Goal: Information Seeking & Learning: Learn about a topic

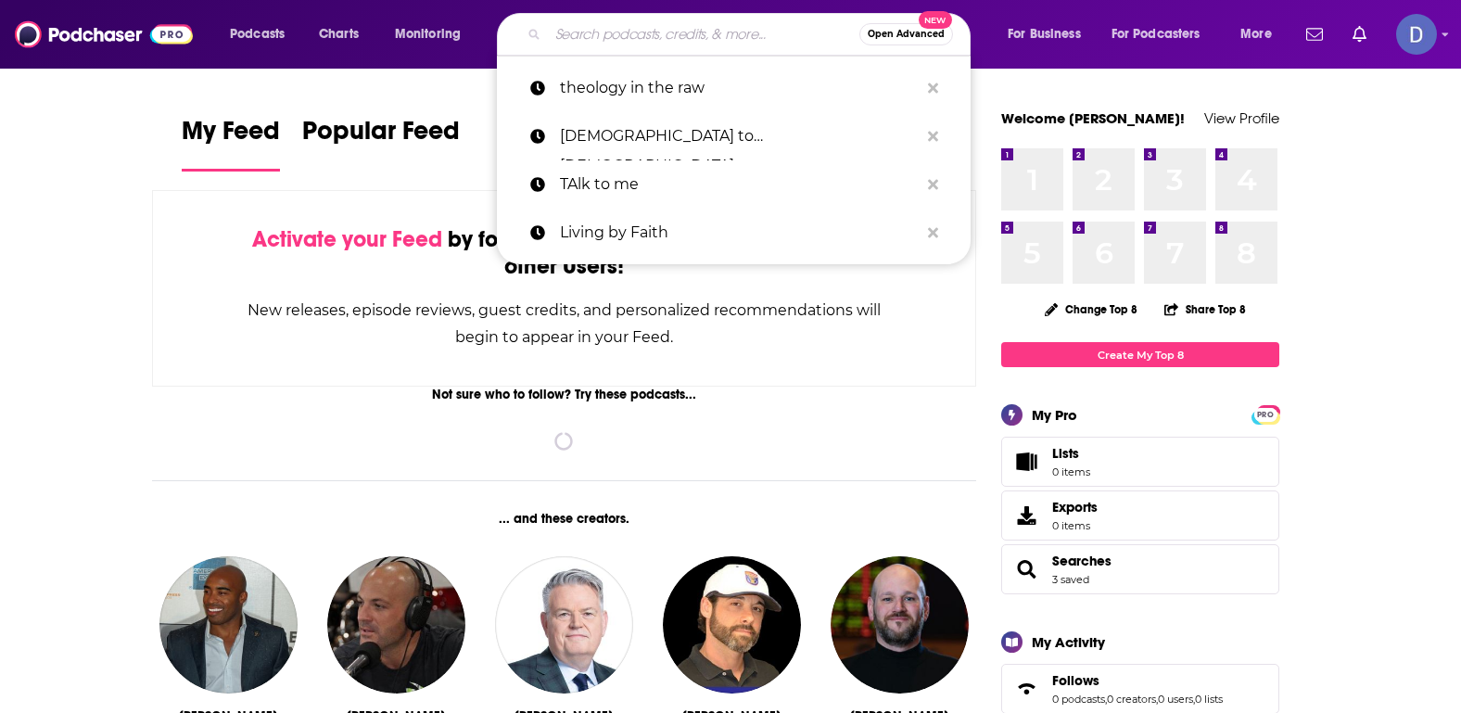
click at [598, 37] on input "Search podcasts, credits, & more..." at bounding box center [703, 34] width 311 height 30
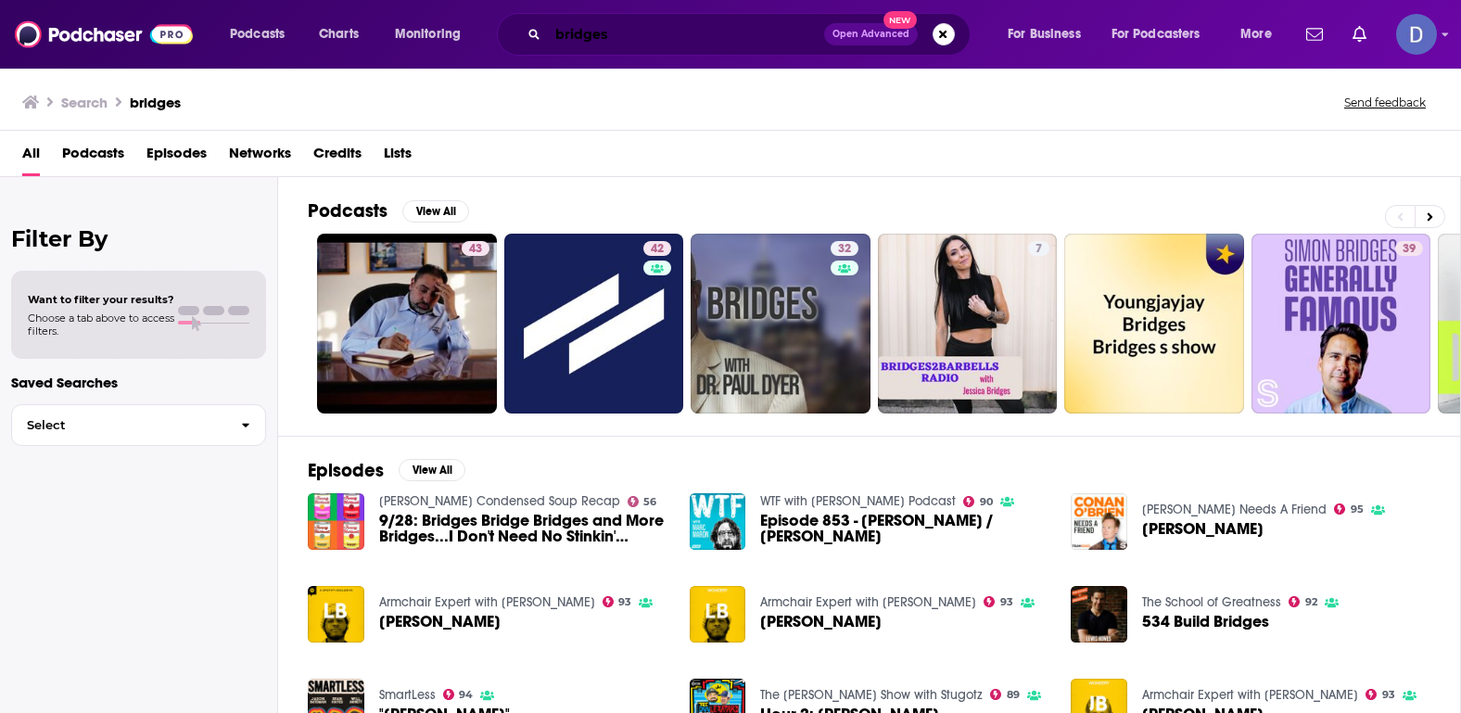
click at [642, 39] on input "bridges" at bounding box center [686, 34] width 276 height 30
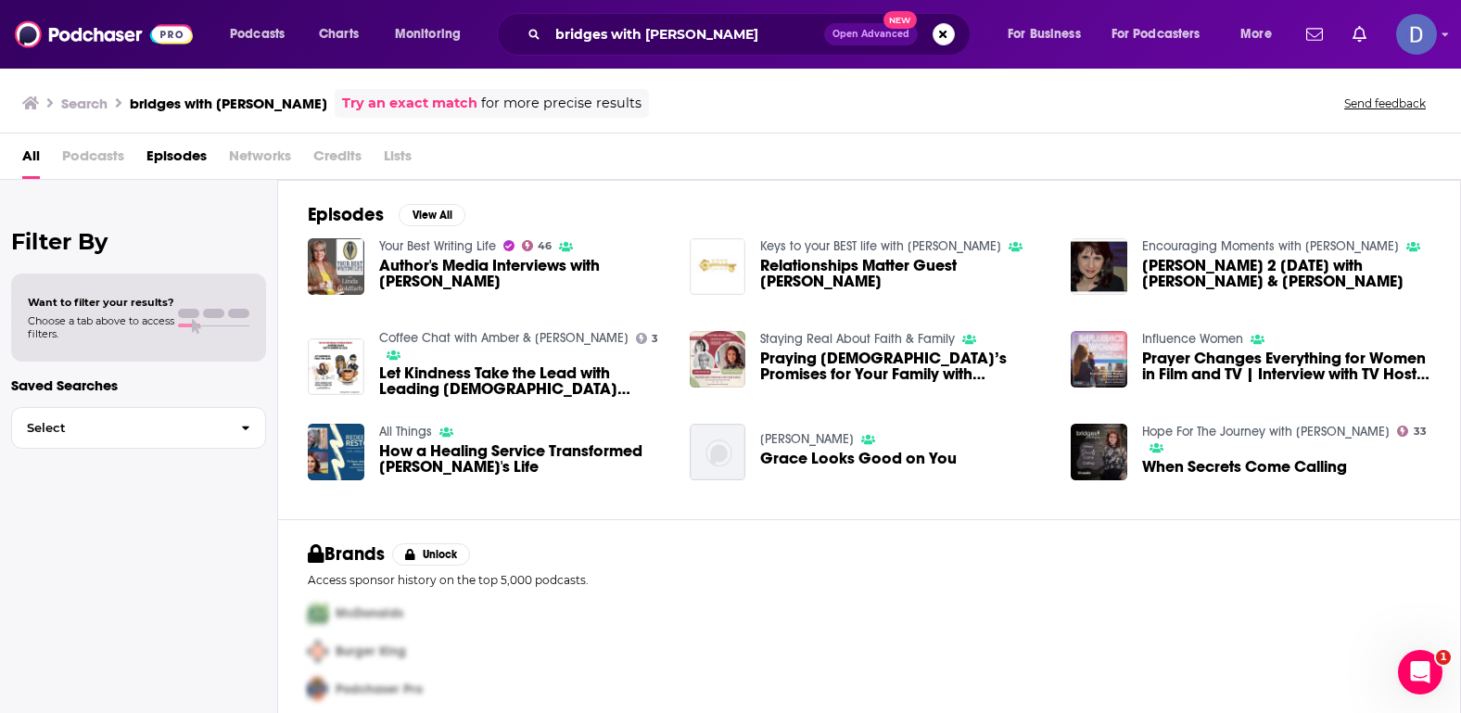
click at [736, 85] on div "Search bridges with [PERSON_NAME] Try an exact match for more precise results S…" at bounding box center [730, 100] width 1461 height 67
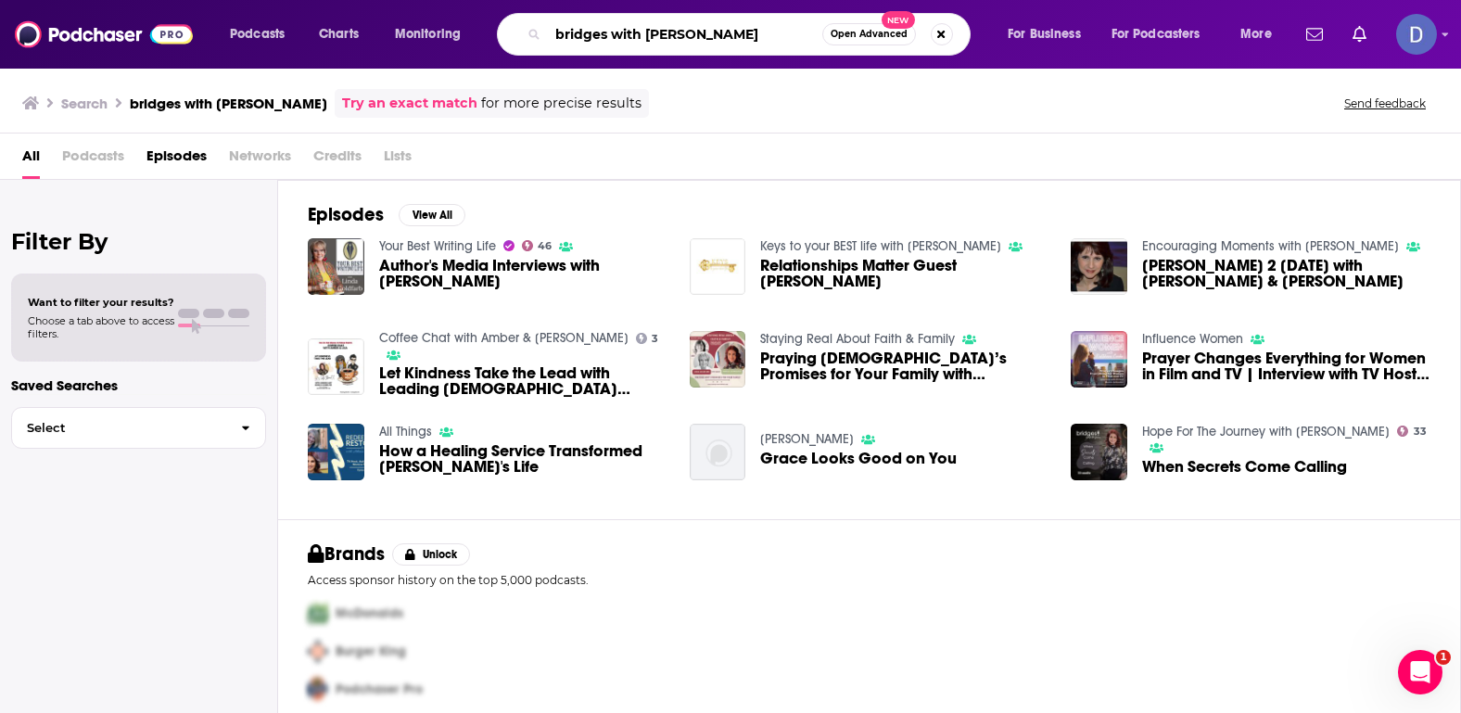
click at [771, 39] on input "bridges with [PERSON_NAME]" at bounding box center [685, 34] width 274 height 30
drag, startPoint x: 771, startPoint y: 38, endPoint x: 613, endPoint y: 33, distance: 158.6
click at [613, 33] on input "bridges with [PERSON_NAME]" at bounding box center [685, 34] width 274 height 30
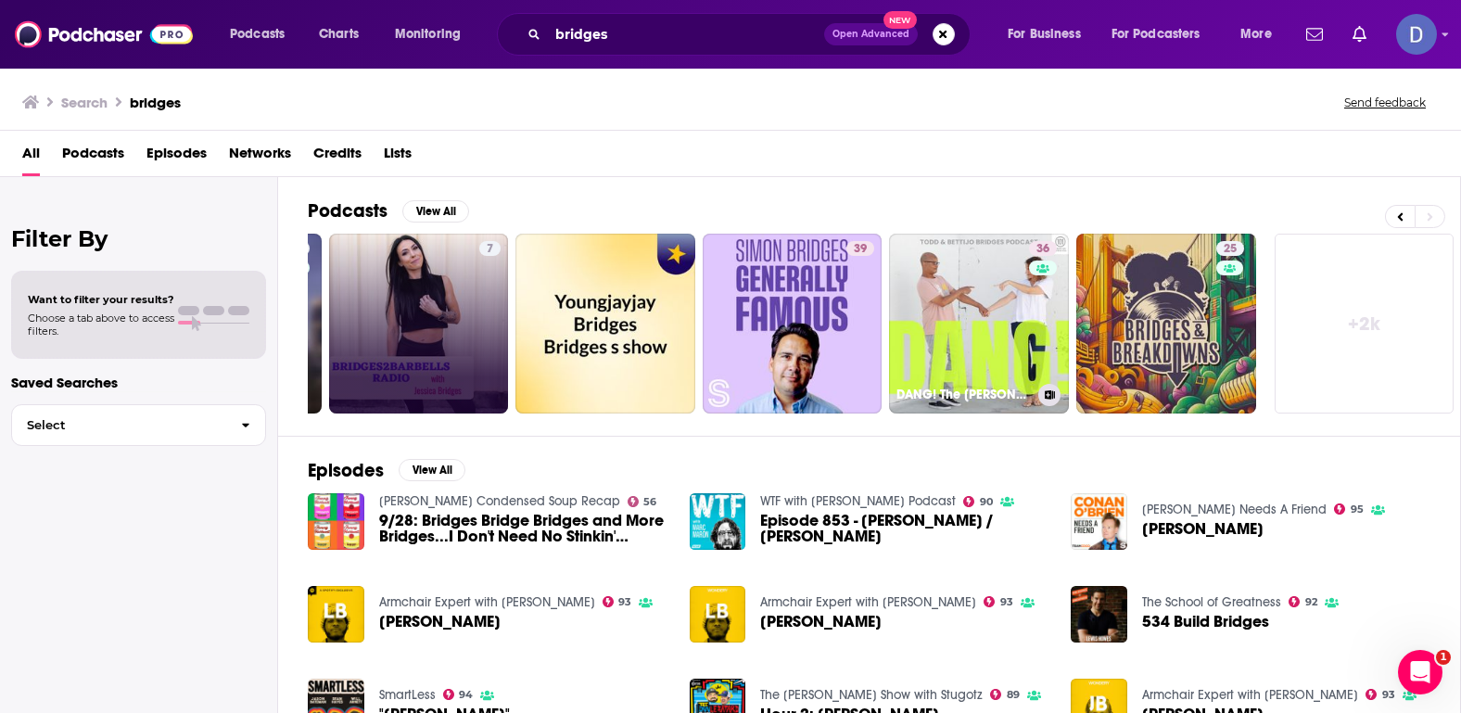
scroll to position [0, 550]
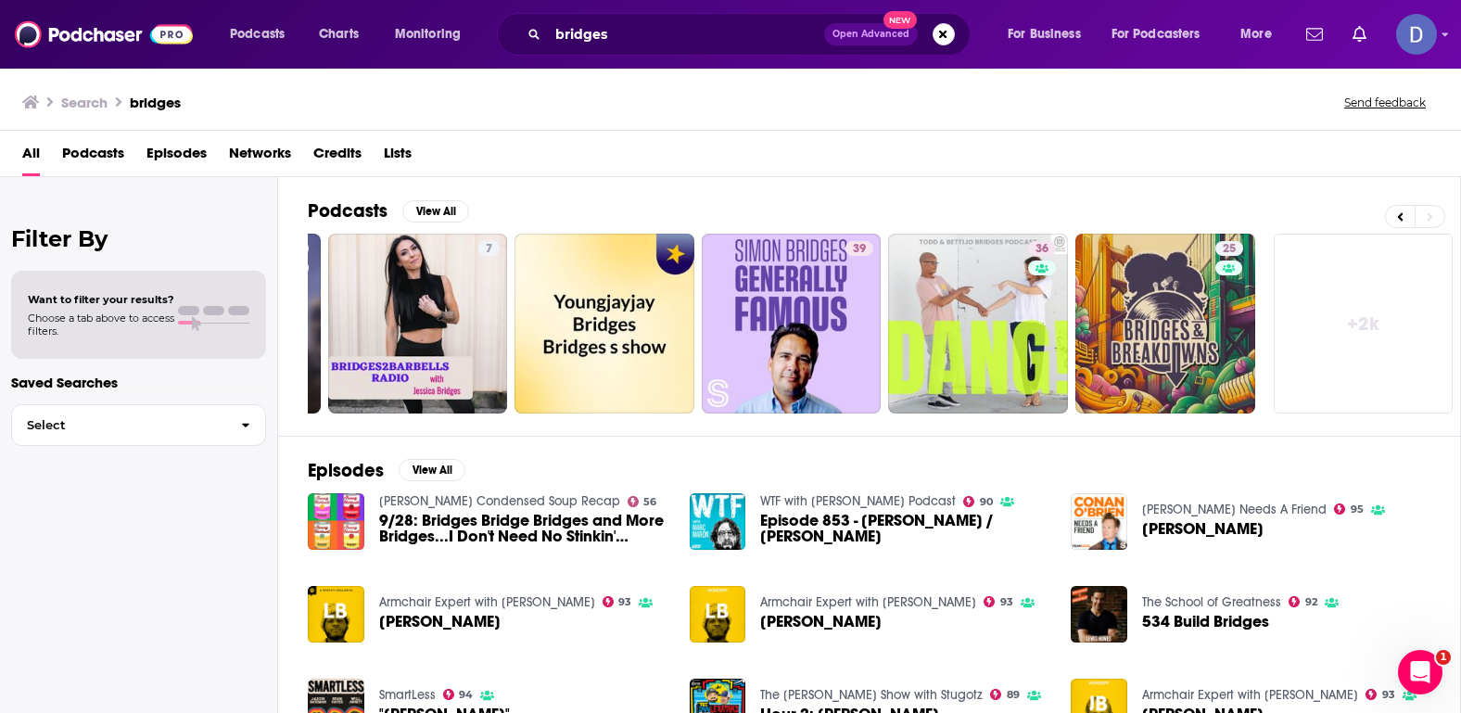
click at [105, 151] on span "Podcasts" at bounding box center [93, 157] width 62 height 38
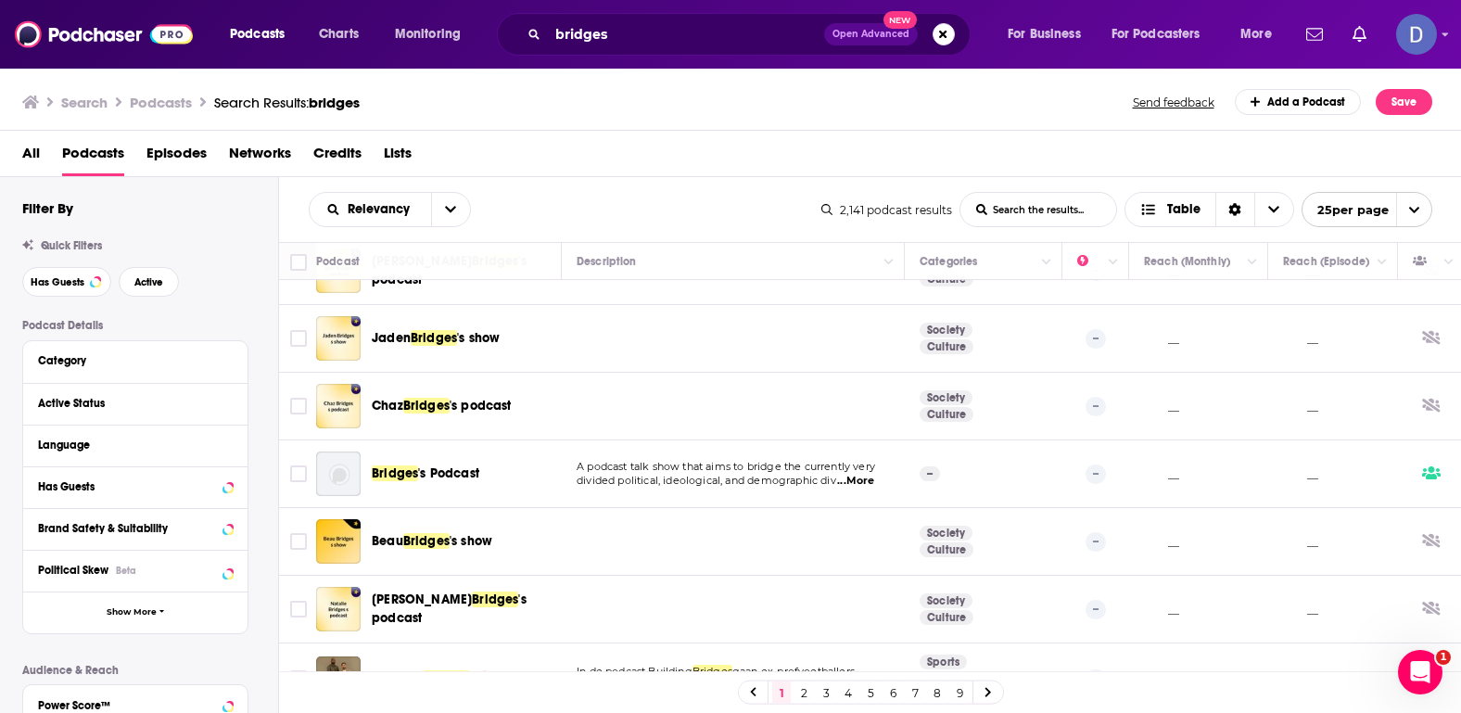
scroll to position [1301, 0]
click at [862, 475] on span "...More" at bounding box center [855, 482] width 37 height 15
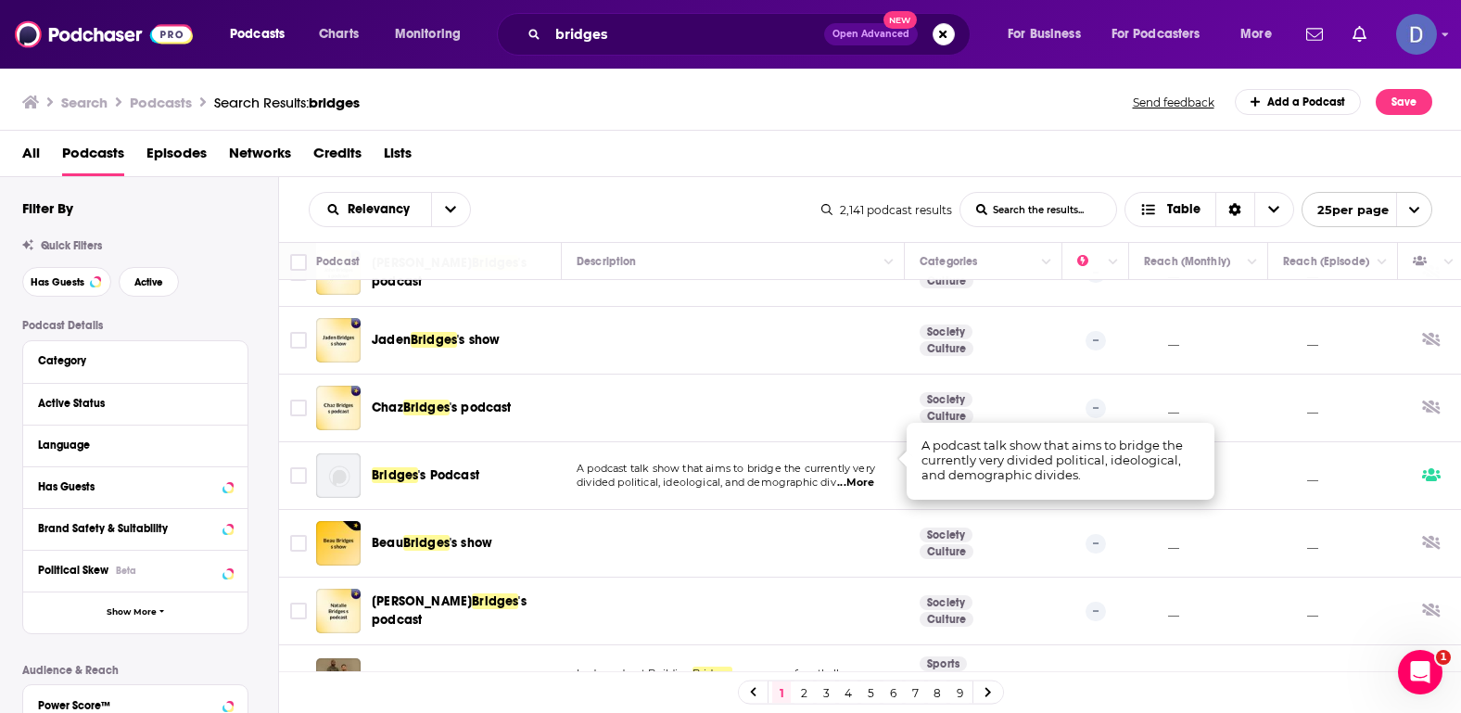
click at [828, 510] on td at bounding box center [733, 544] width 343 height 68
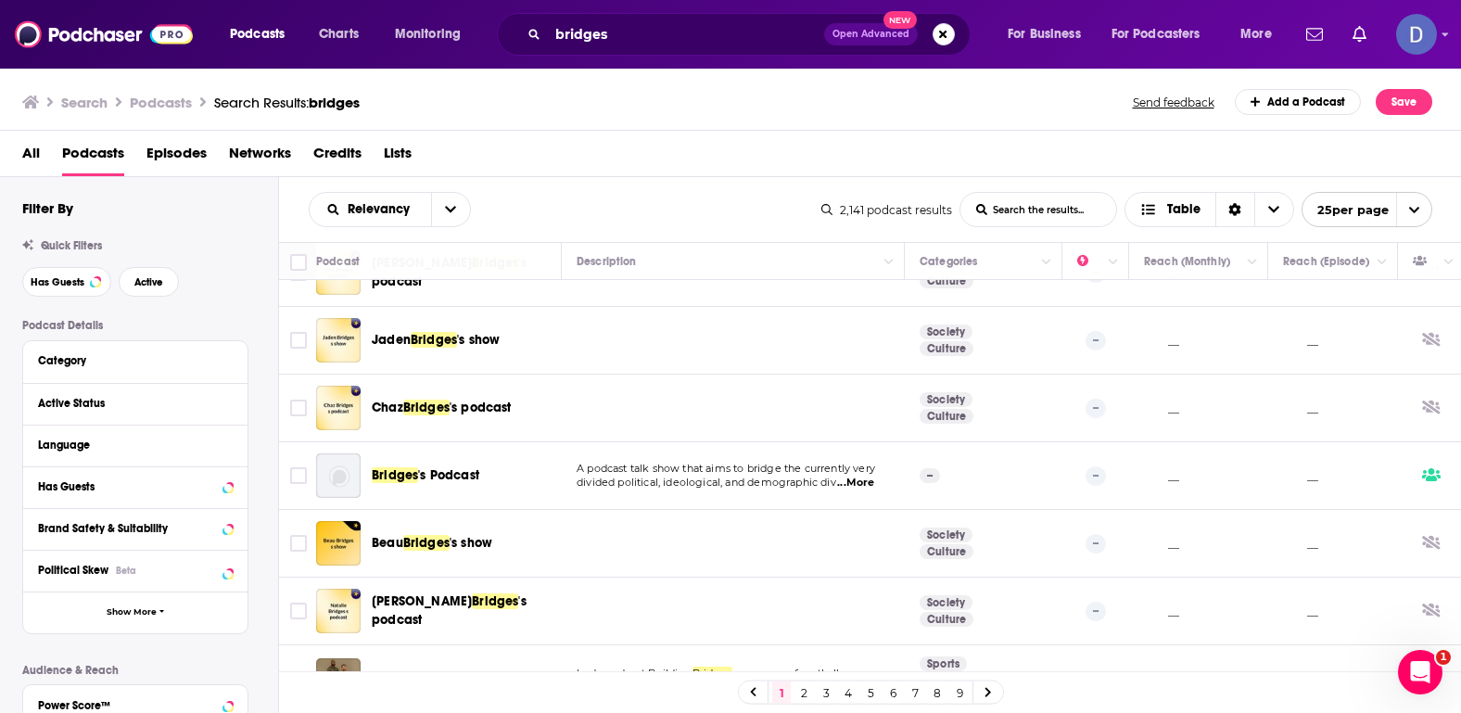
scroll to position [1321, 0]
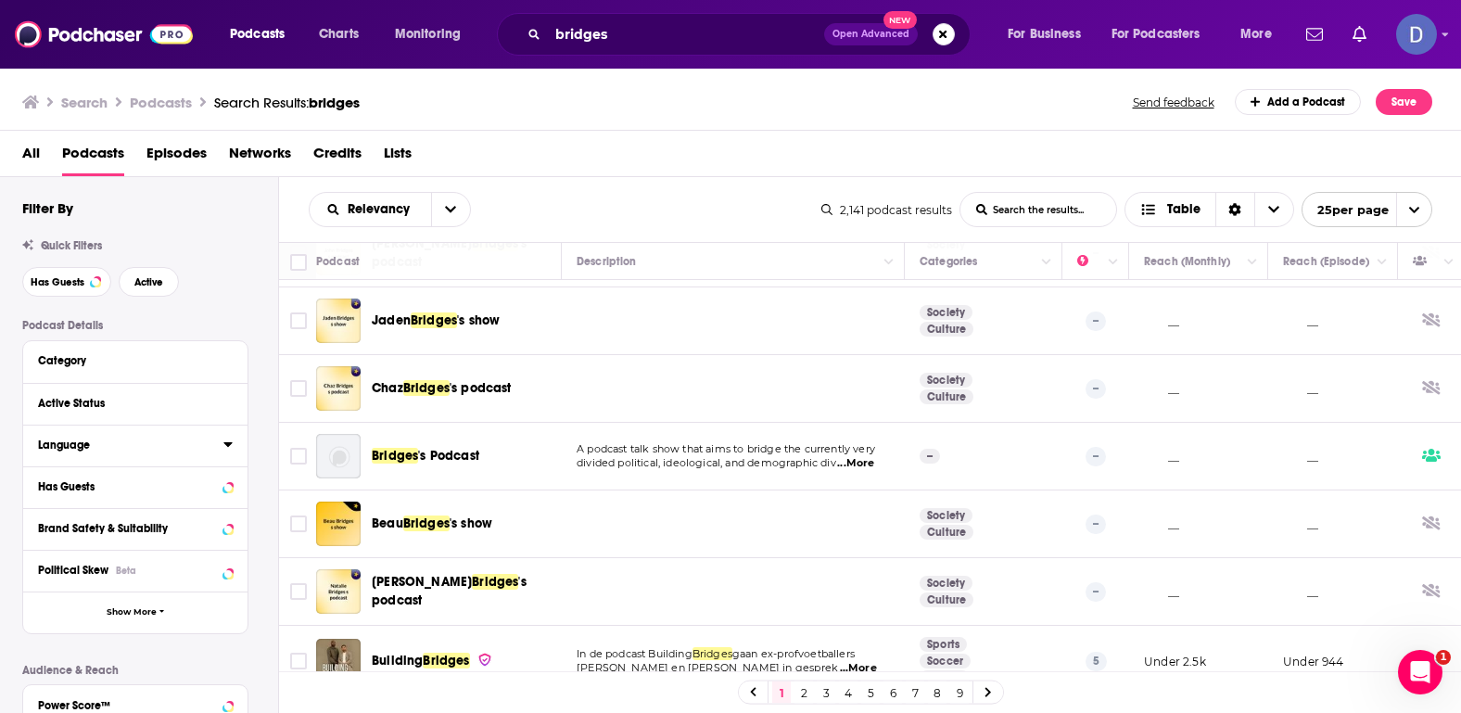
click at [70, 452] on button "Language" at bounding box center [130, 444] width 185 height 23
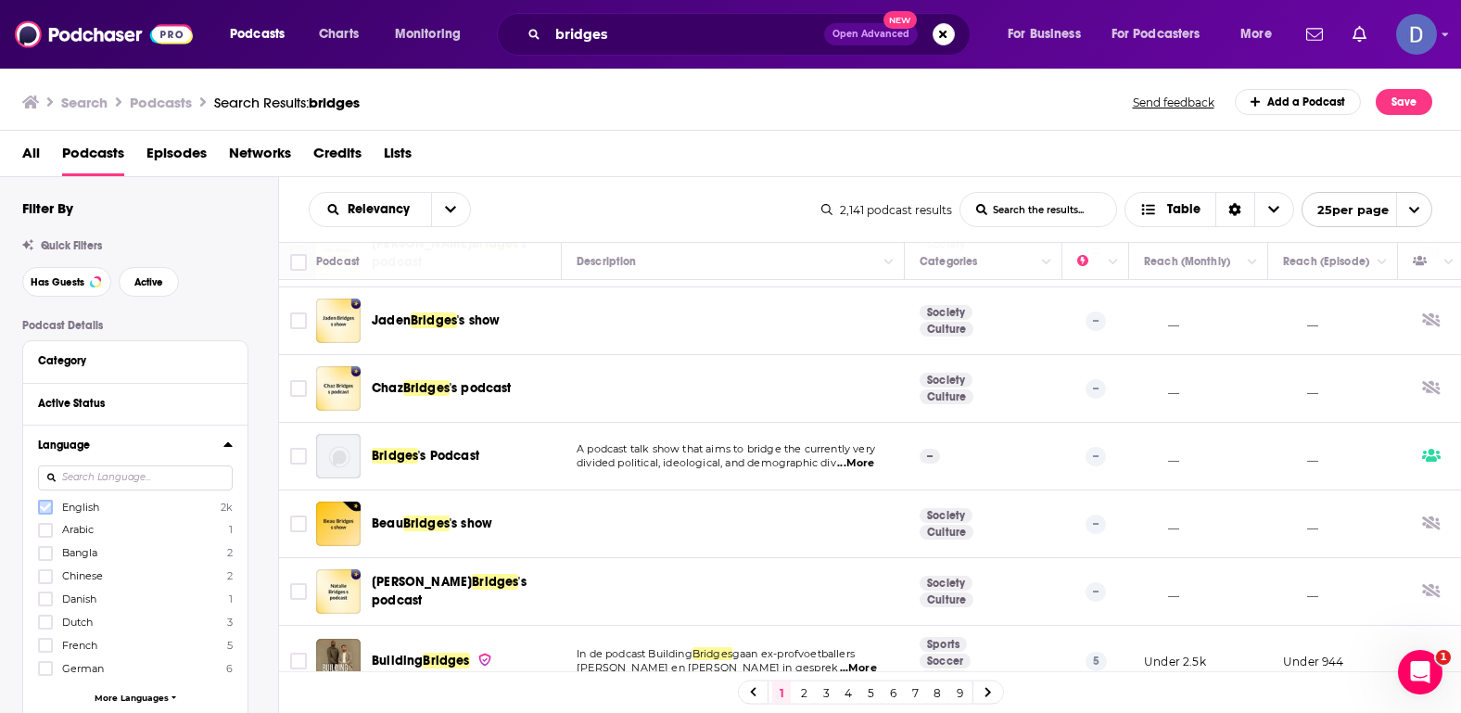
click at [40, 504] on icon at bounding box center [45, 506] width 11 height 11
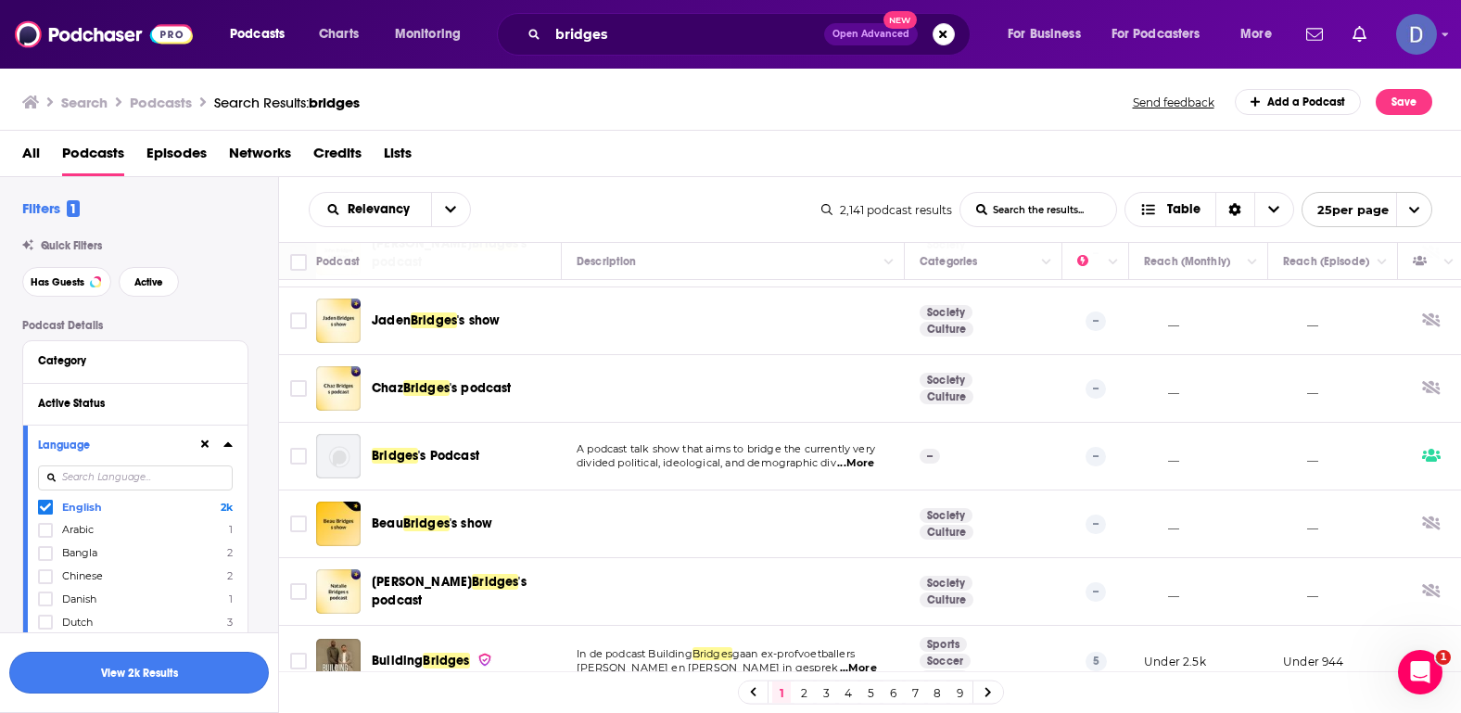
click at [132, 666] on button "View 2k Results" at bounding box center [139, 673] width 260 height 42
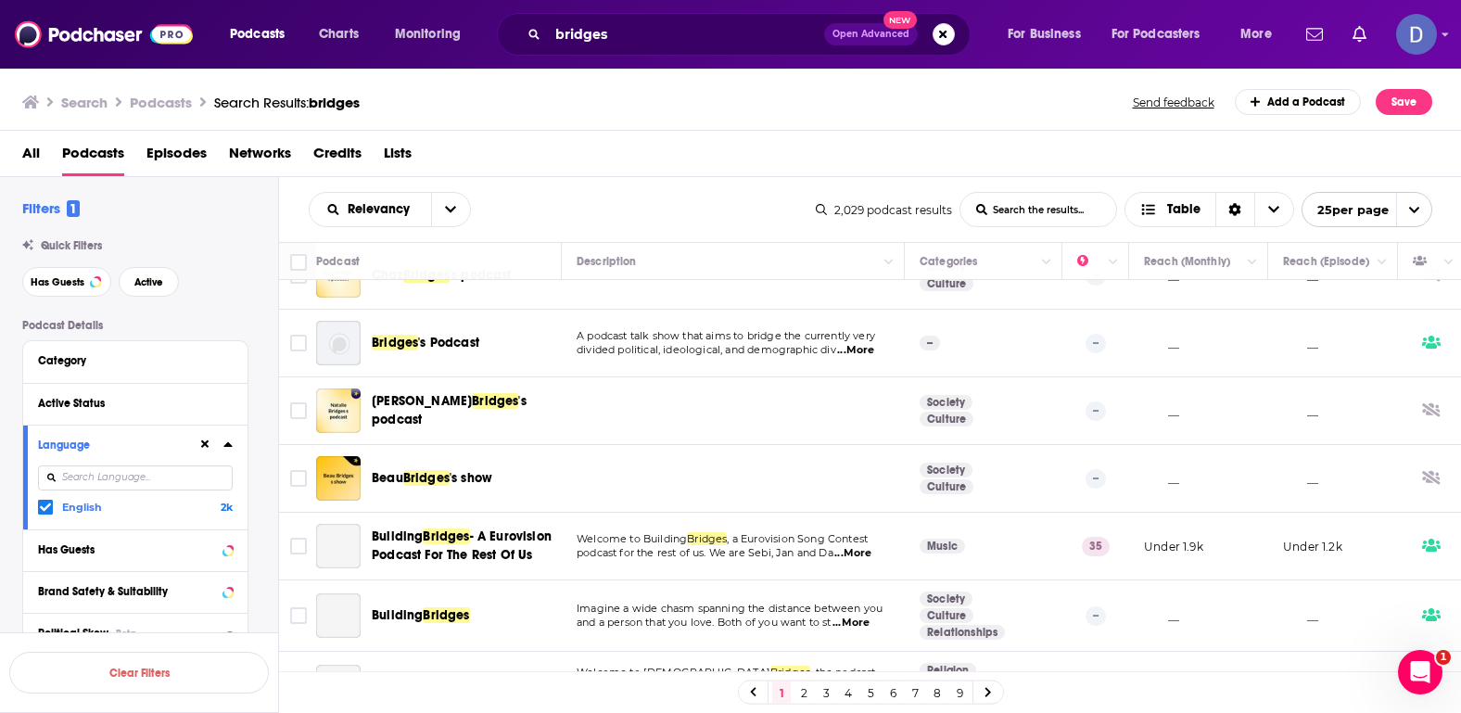
scroll to position [1321, 0]
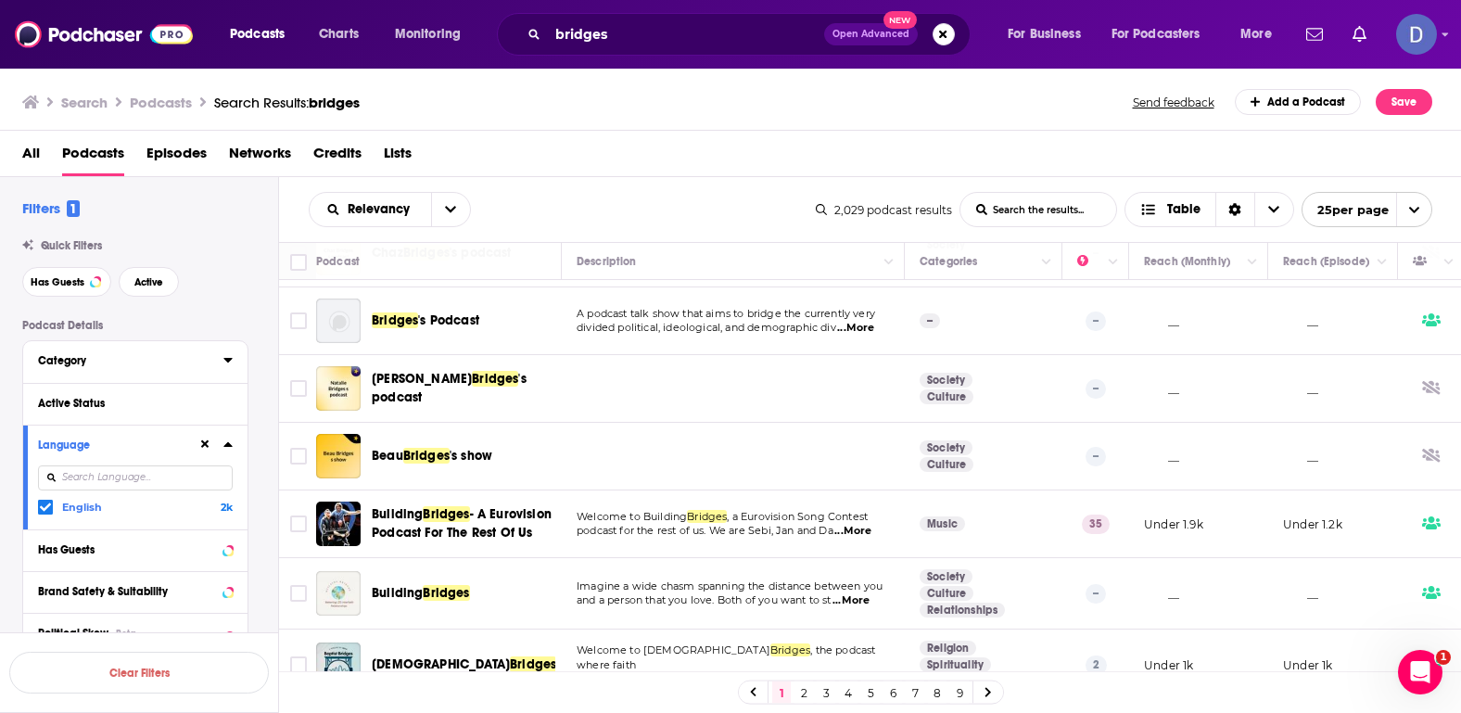
click at [85, 365] on div "Category" at bounding box center [124, 360] width 173 height 13
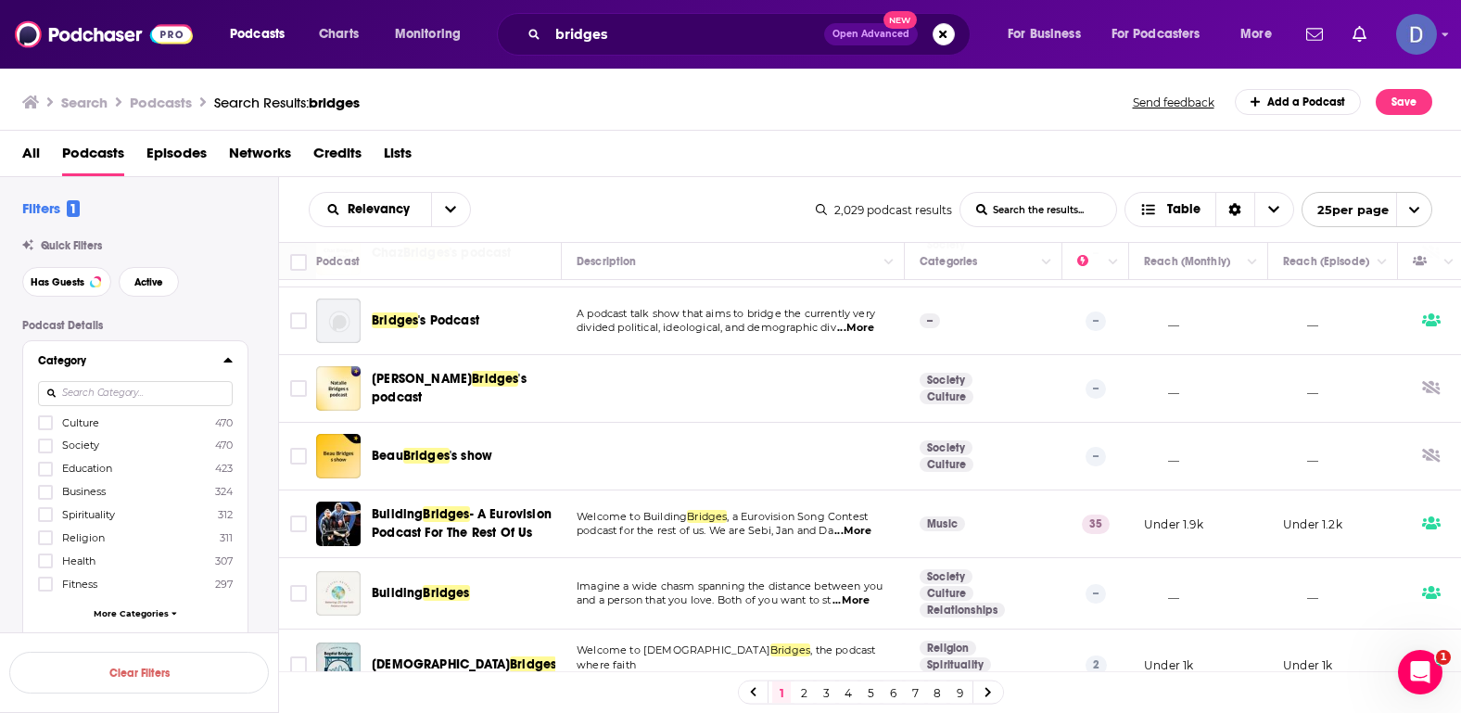
scroll to position [21, 0]
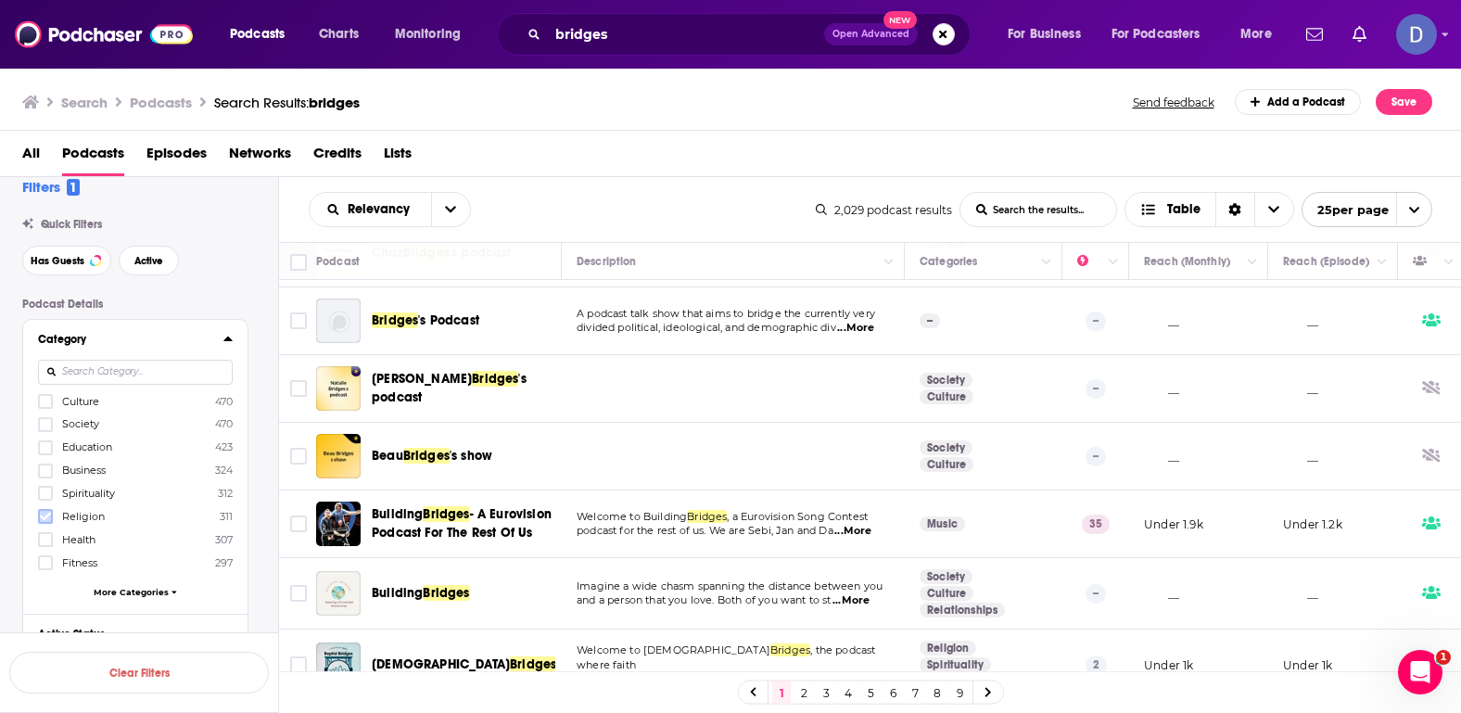
click at [44, 513] on icon at bounding box center [45, 516] width 11 height 11
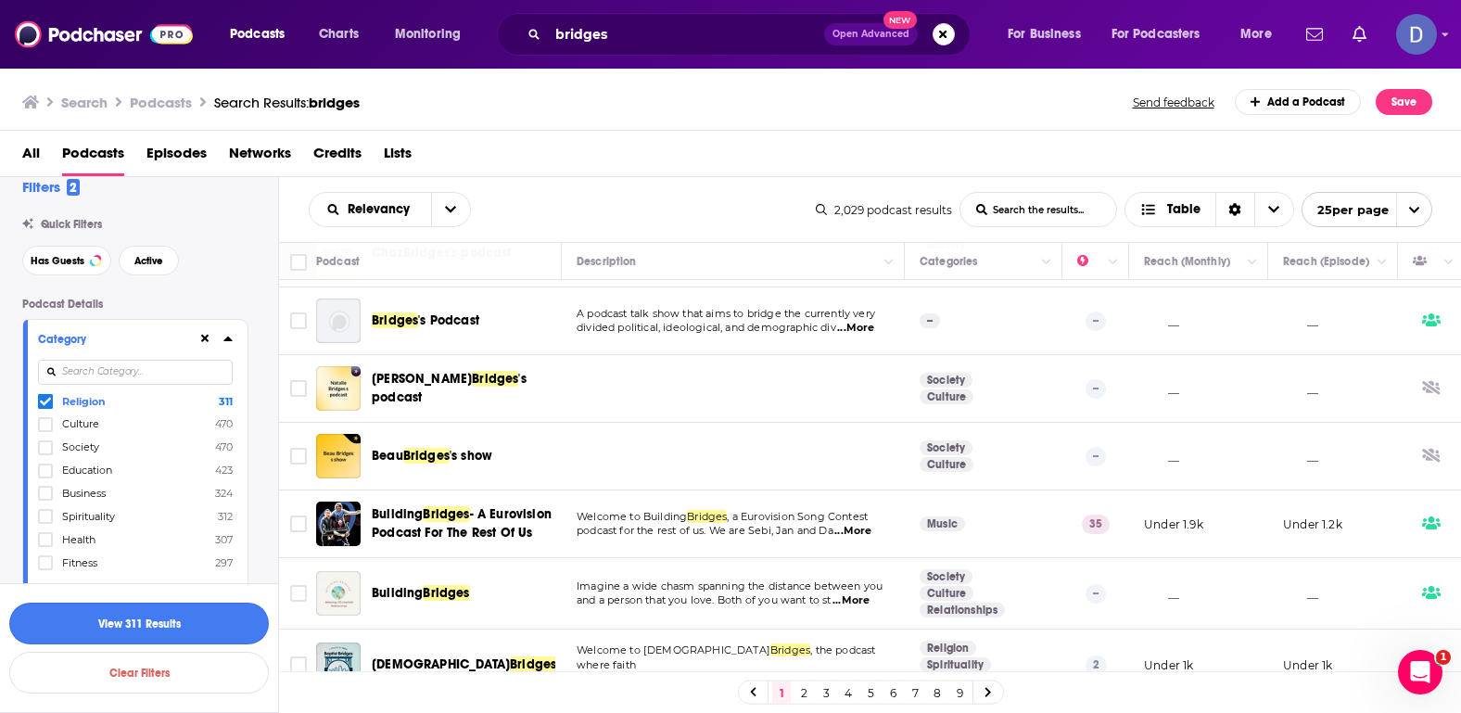
click at [208, 624] on button "View 311 Results" at bounding box center [139, 623] width 260 height 42
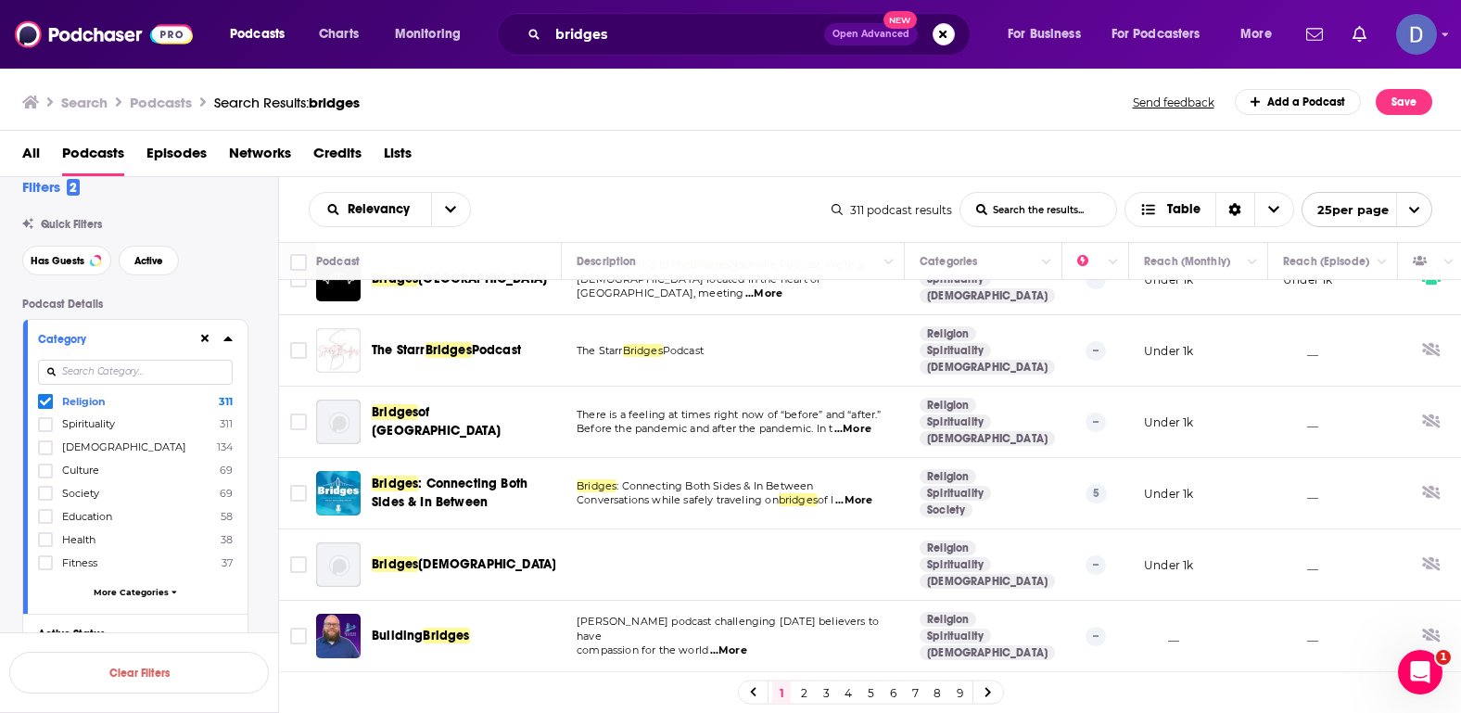
scroll to position [736, 0]
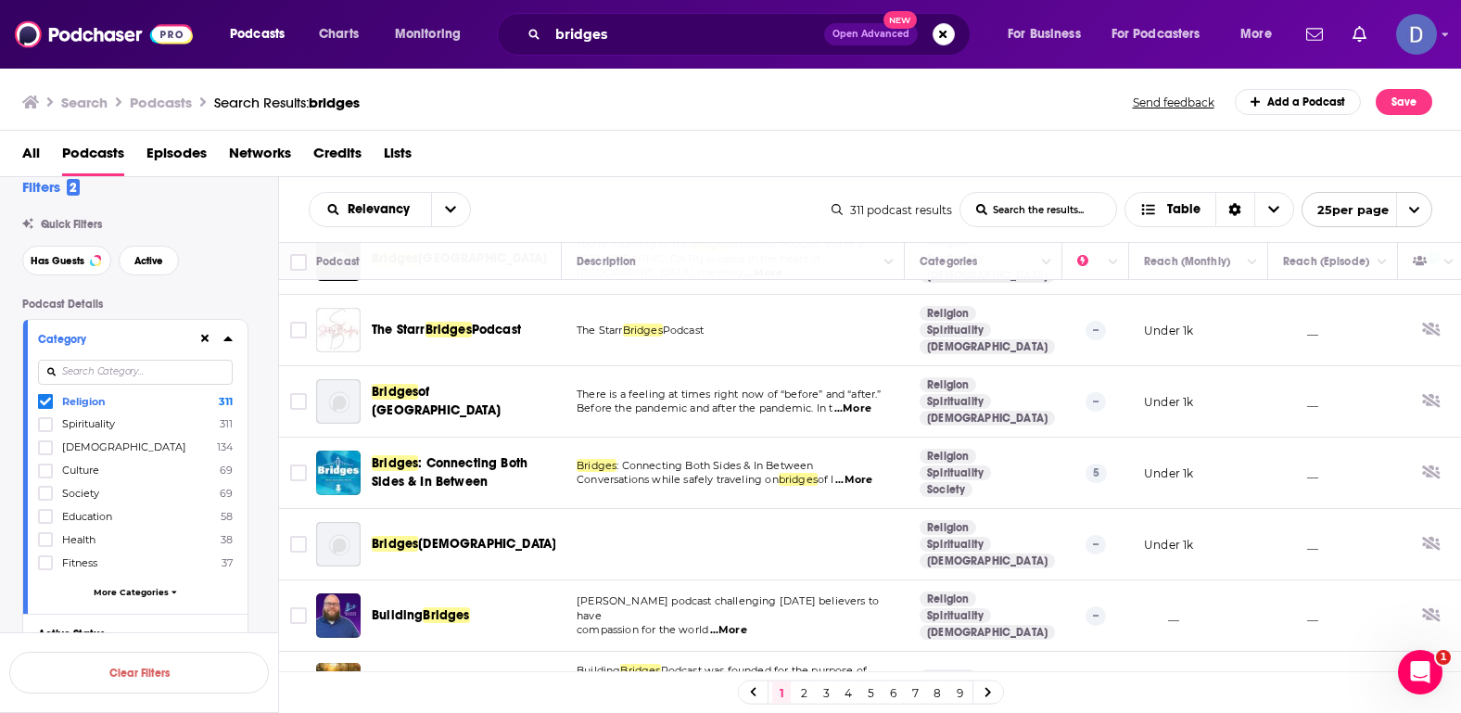
click at [872, 473] on span "...More" at bounding box center [853, 480] width 37 height 15
click at [779, 509] on td at bounding box center [733, 544] width 343 height 71
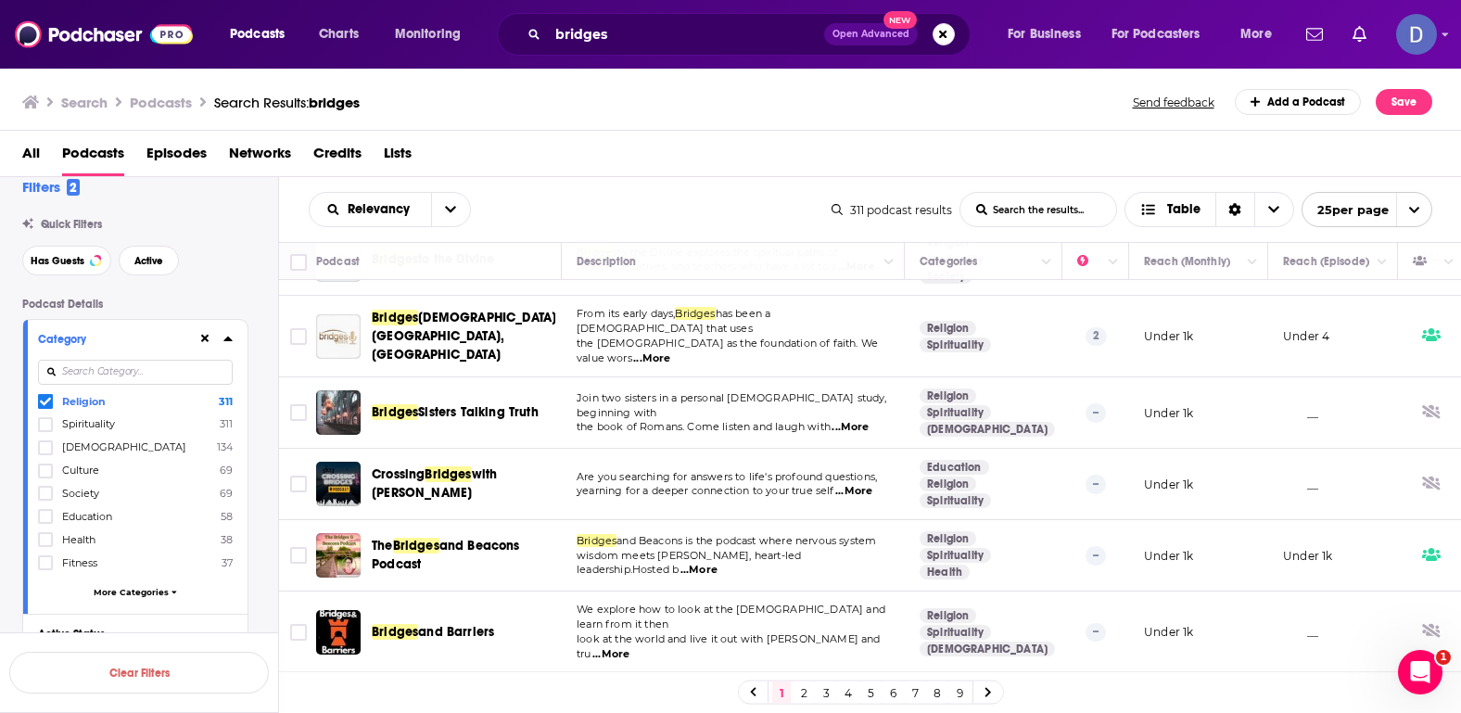
scroll to position [1376, 0]
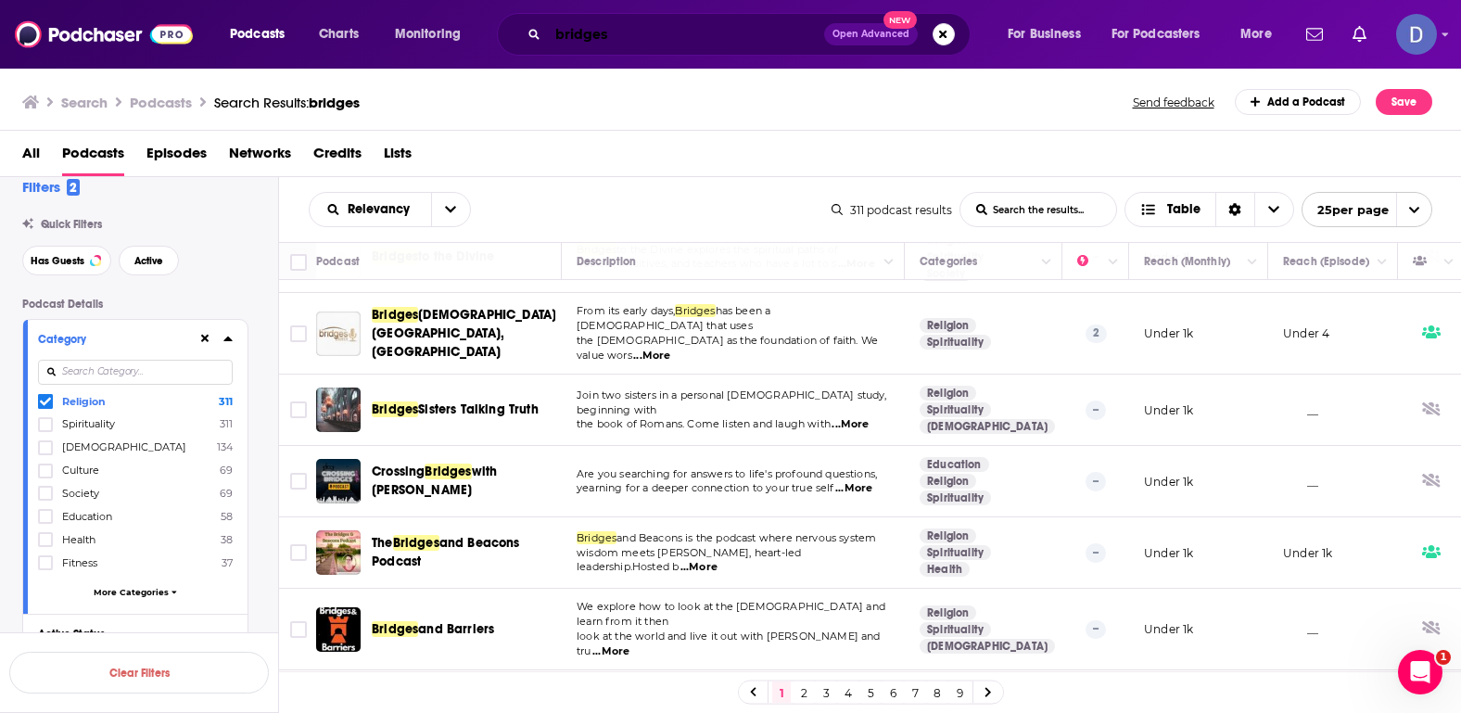
click at [646, 35] on input "bridges" at bounding box center [686, 34] width 276 height 30
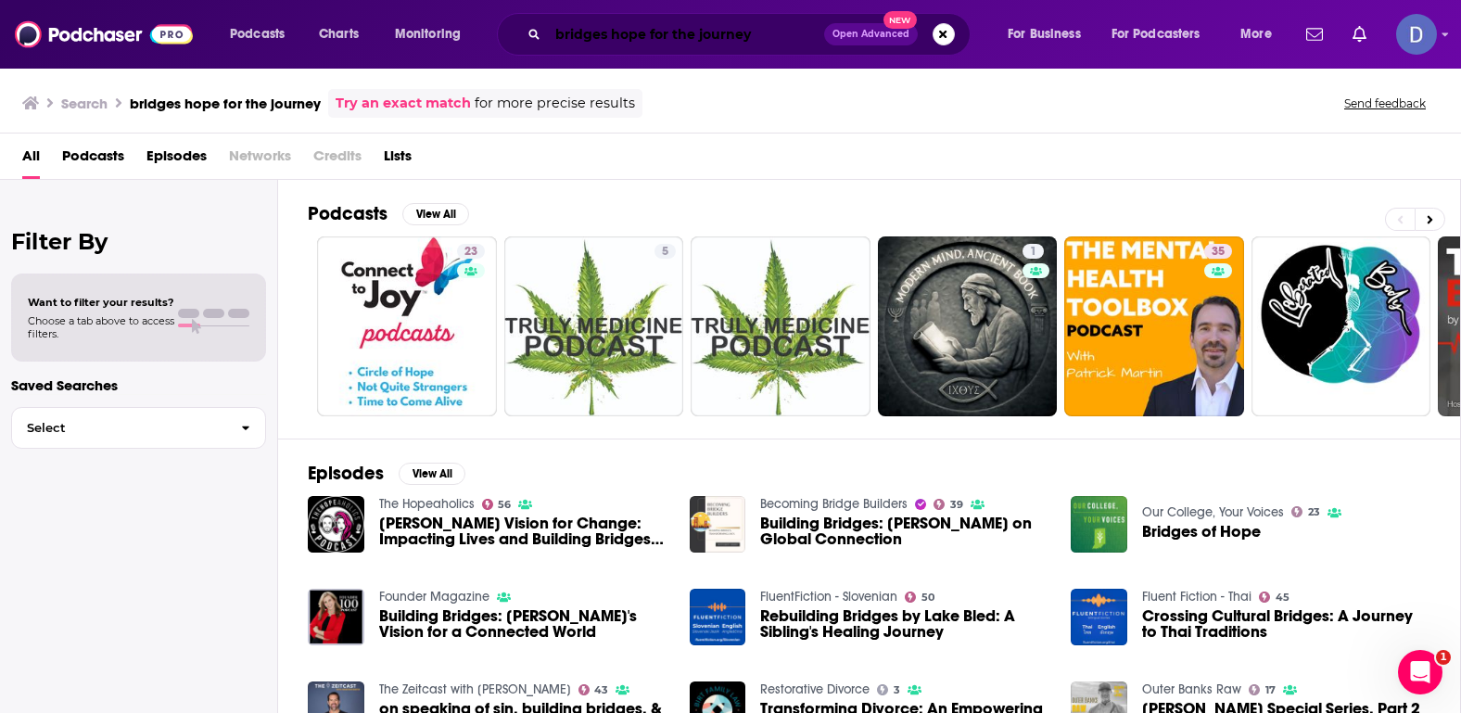
click at [606, 37] on input "bridges hope for the journey" at bounding box center [686, 34] width 276 height 30
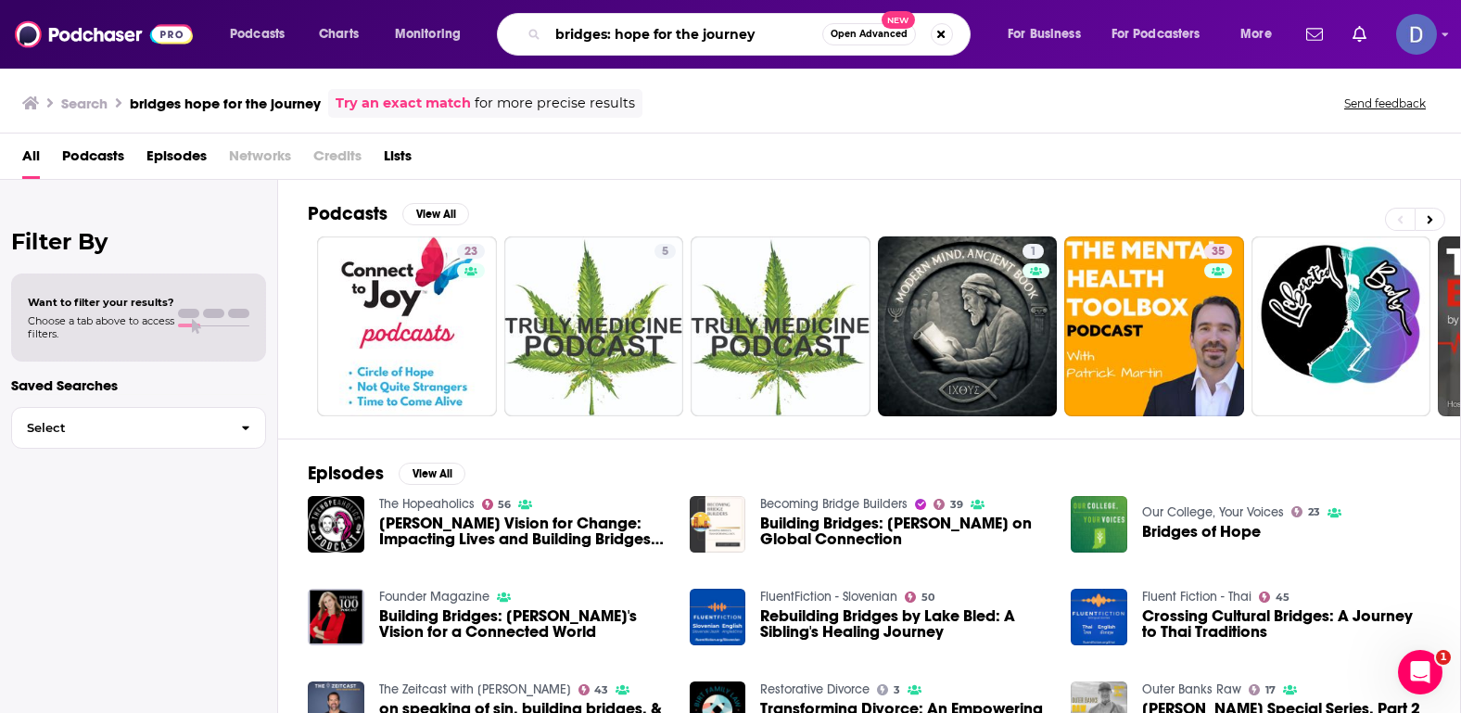
click at [785, 27] on input "bridges: hope for the journey" at bounding box center [685, 34] width 274 height 30
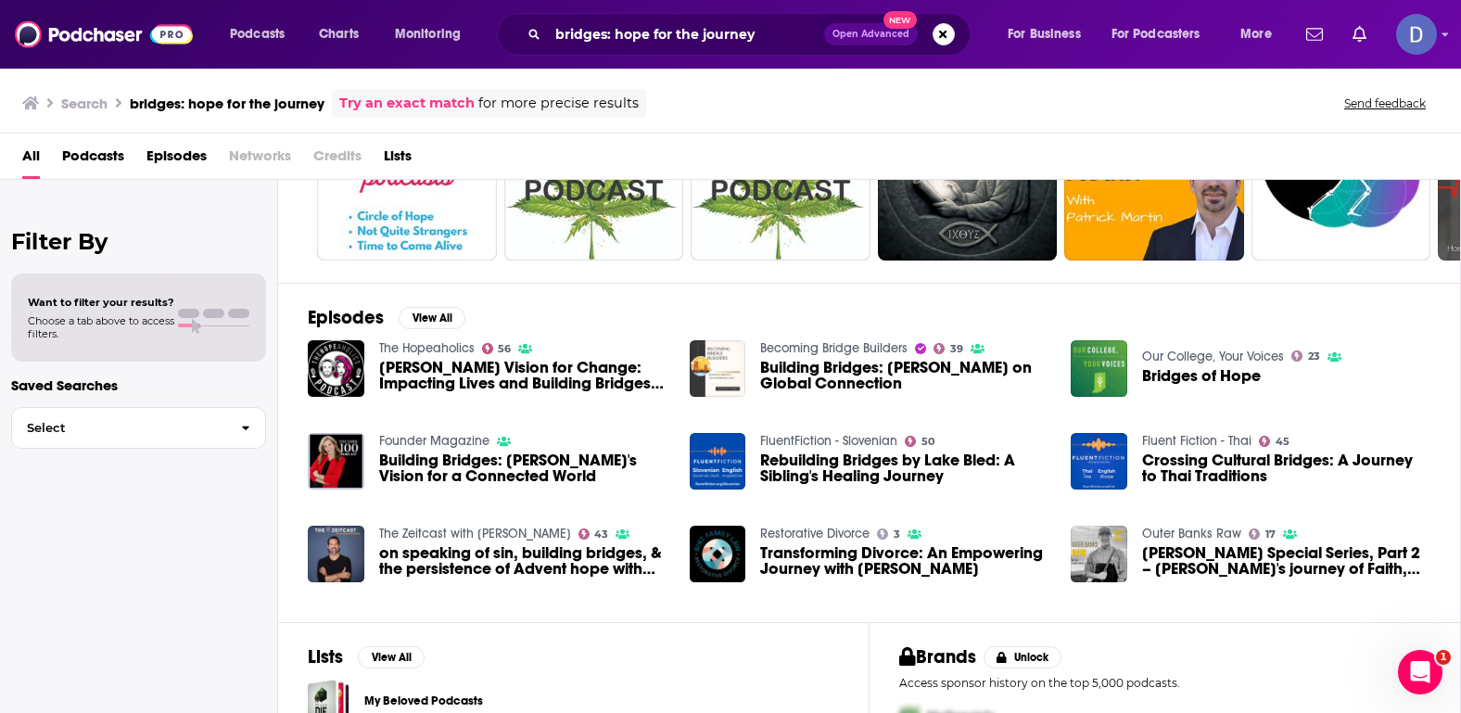
scroll to position [153, 0]
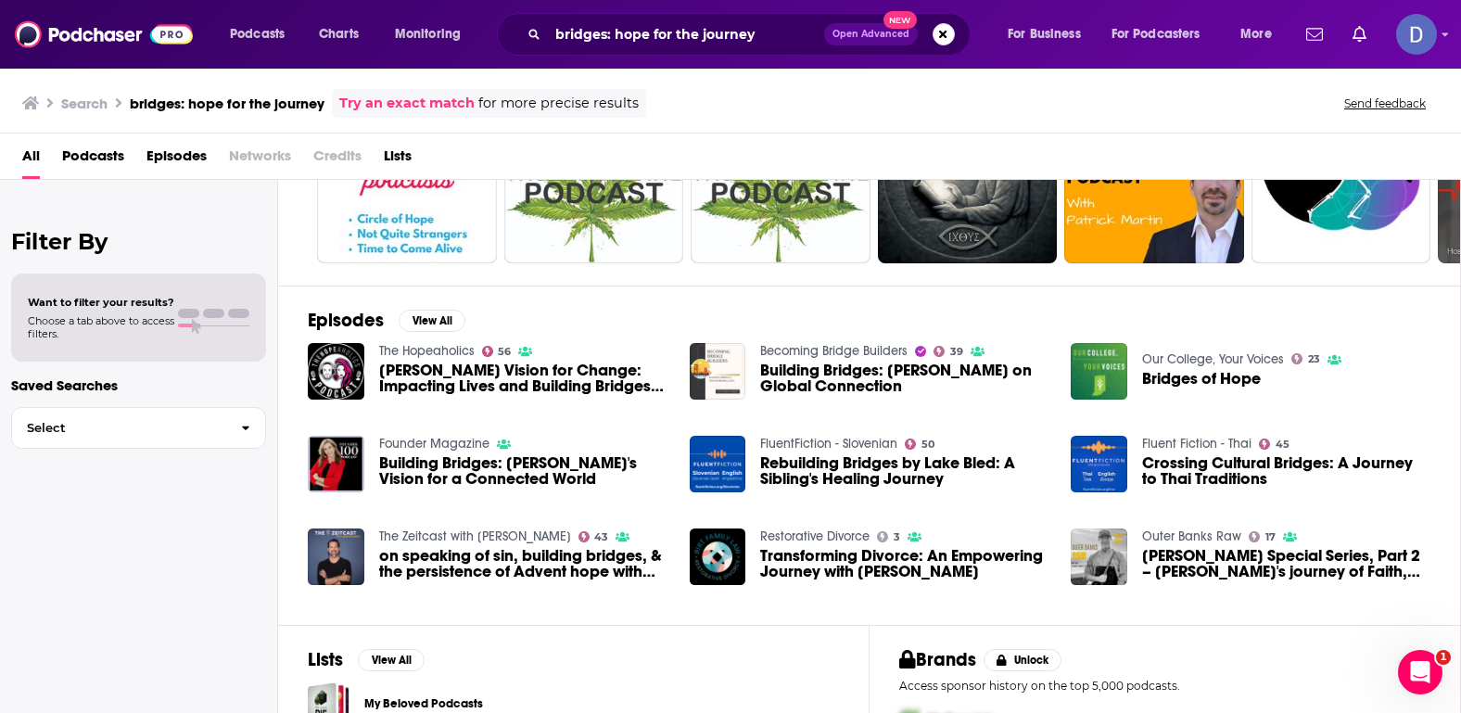
click at [80, 158] on span "Podcasts" at bounding box center [93, 160] width 62 height 38
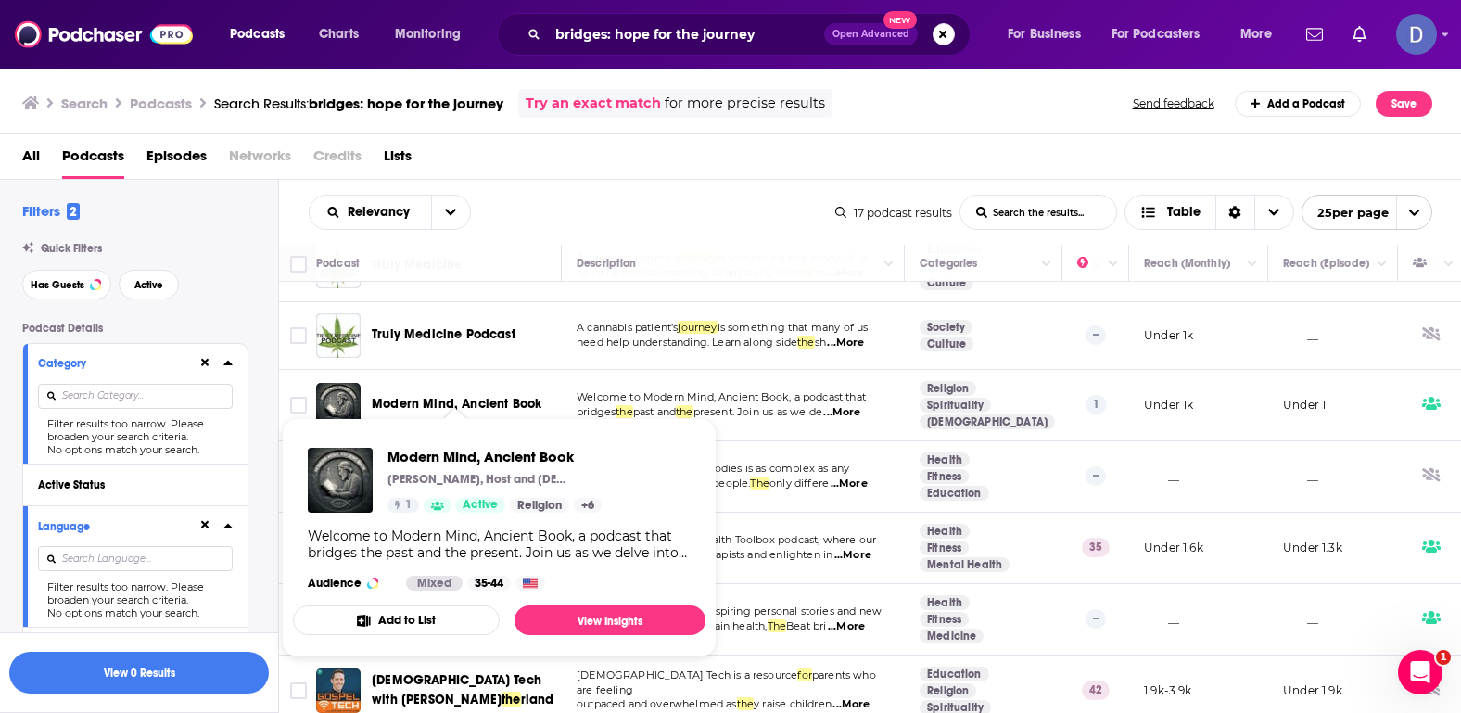
scroll to position [208, 0]
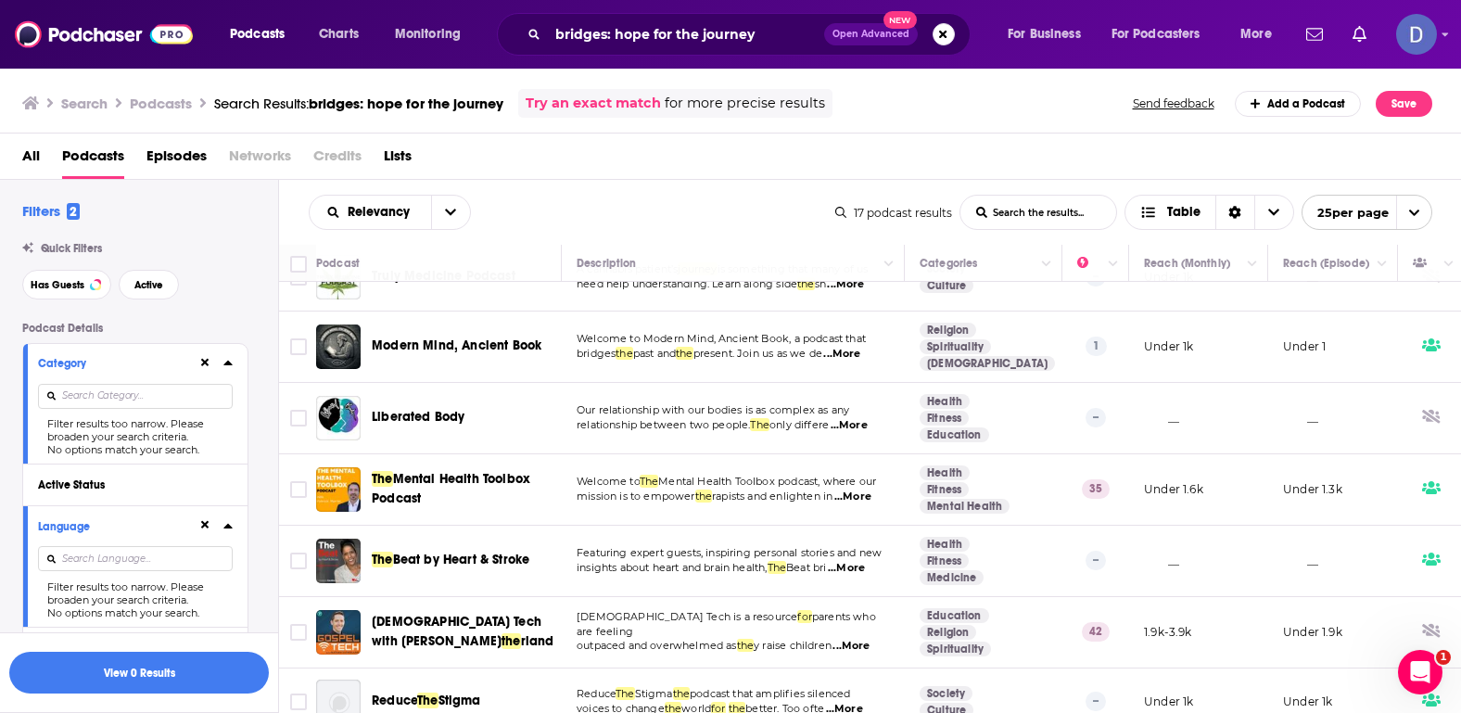
click at [203, 360] on icon at bounding box center [205, 363] width 8 height 8
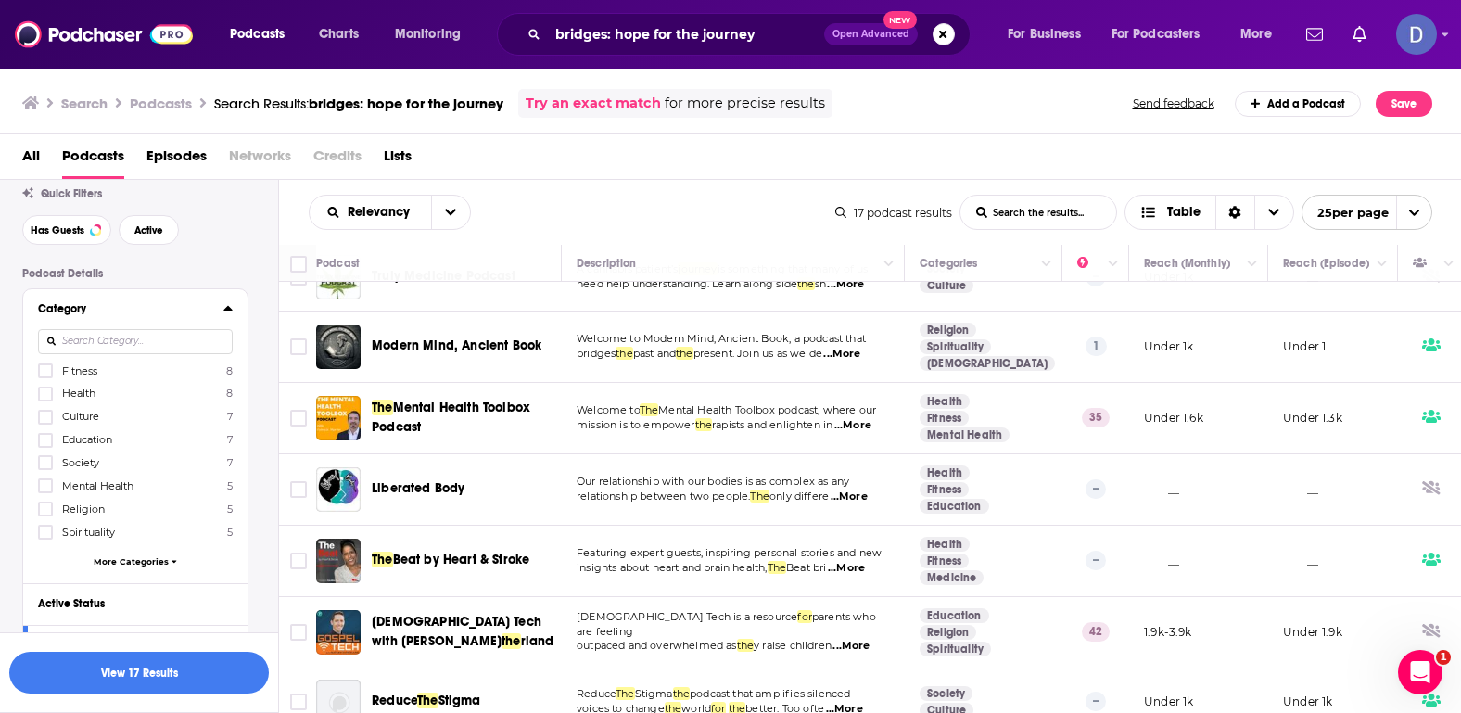
scroll to position [79, 0]
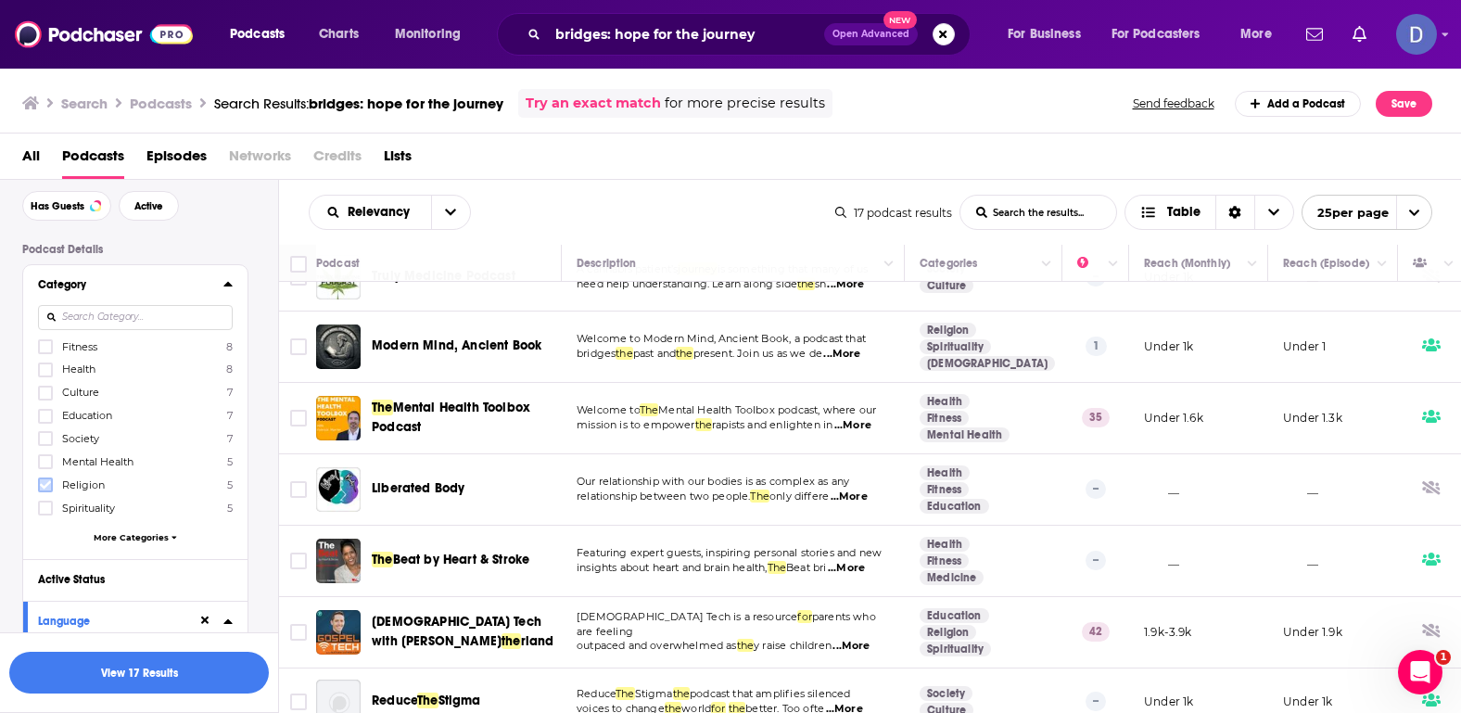
click at [47, 484] on icon at bounding box center [45, 485] width 11 height 8
click at [164, 670] on button "View 5 Results" at bounding box center [139, 673] width 260 height 42
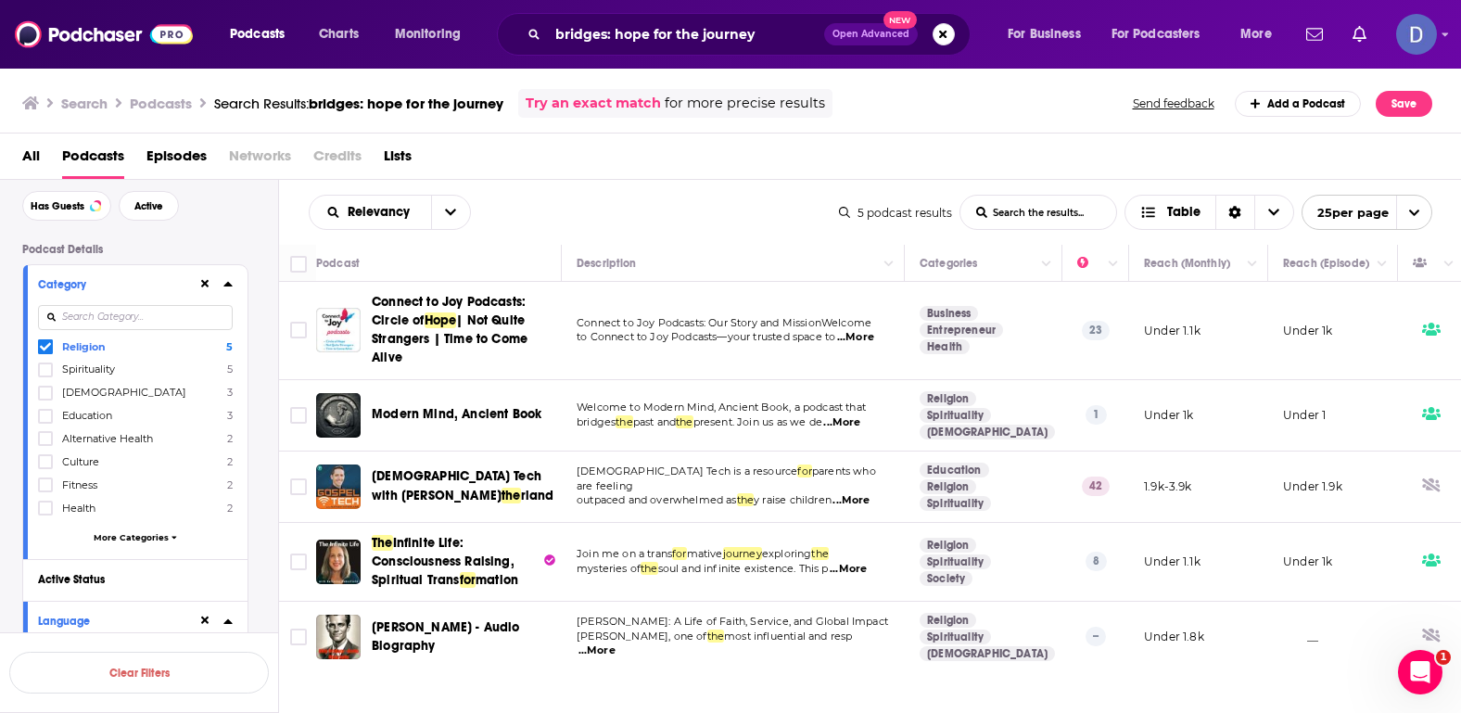
click at [871, 339] on span "...More" at bounding box center [855, 337] width 37 height 15
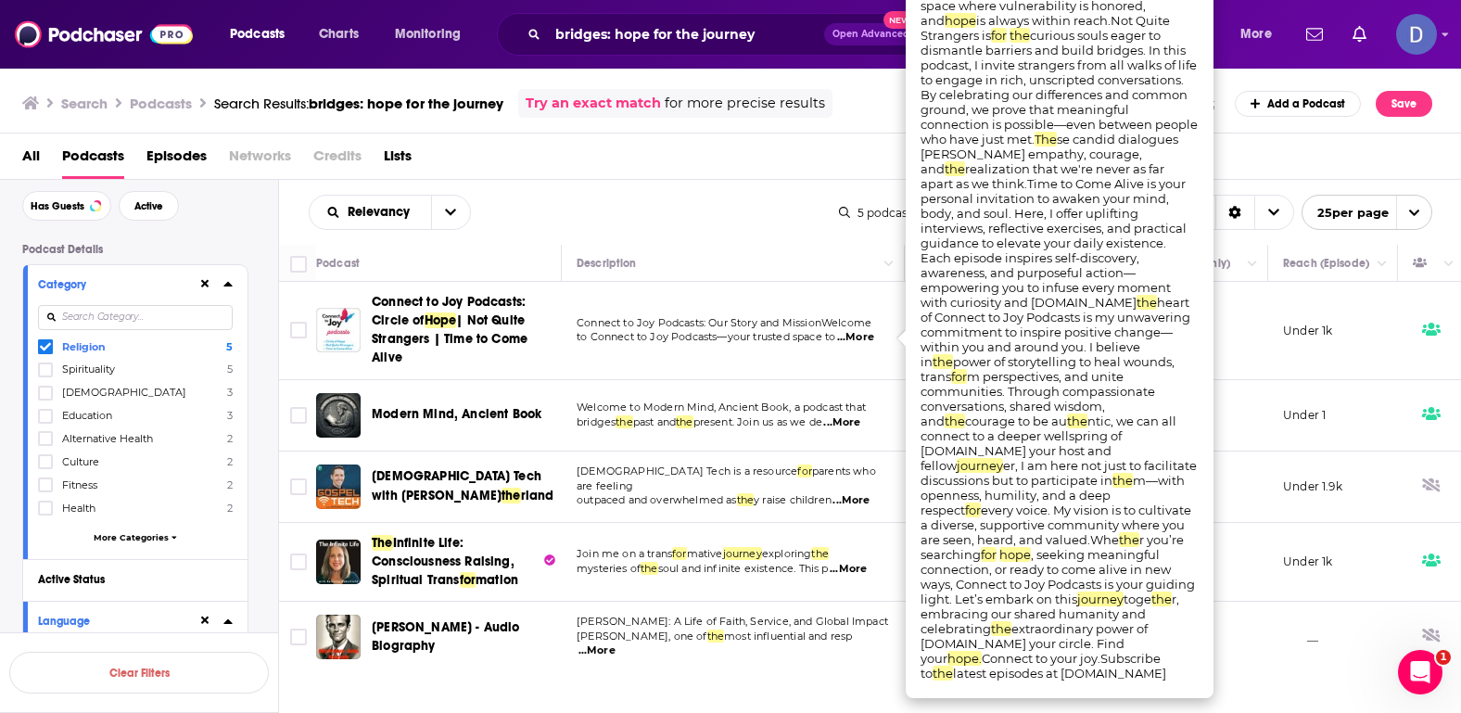
click at [722, 158] on div "All Podcasts Episodes Networks Credits Lists" at bounding box center [734, 160] width 1425 height 38
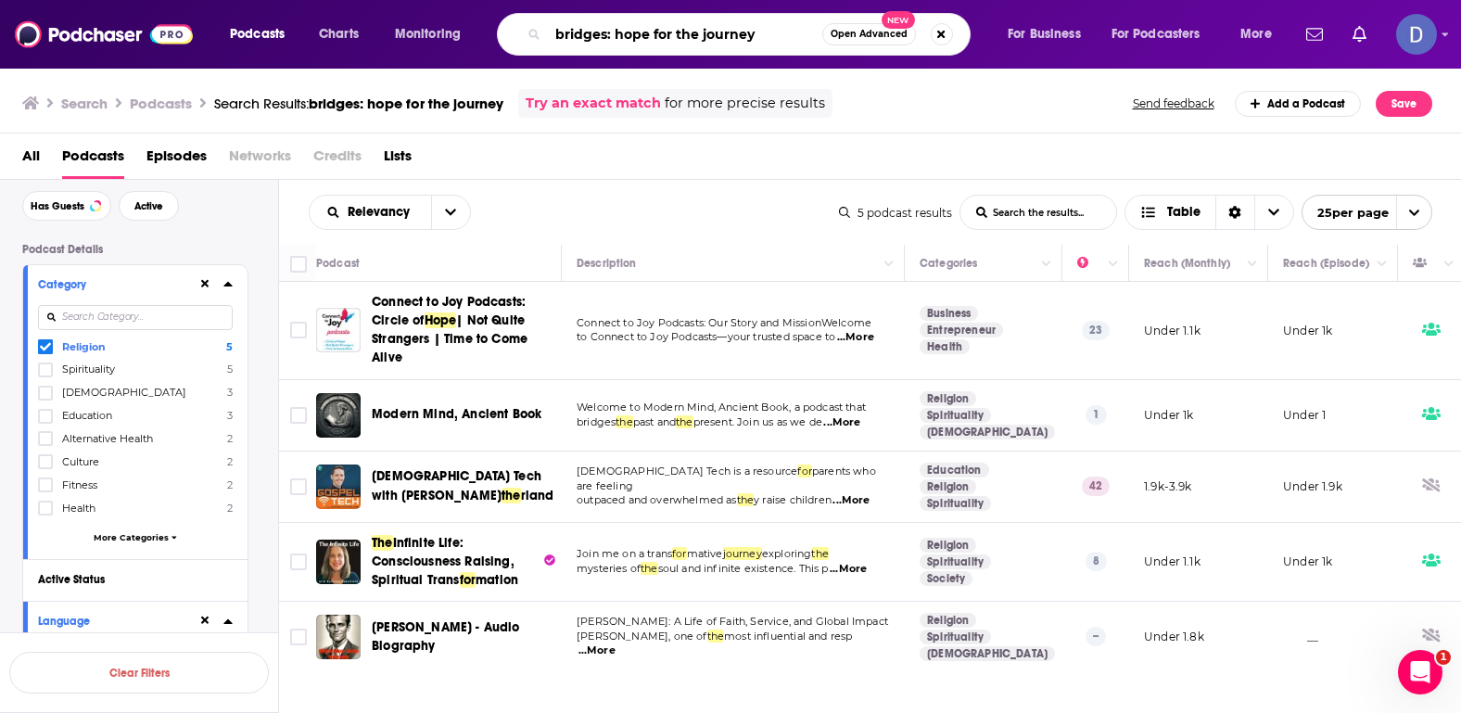
drag, startPoint x: 614, startPoint y: 36, endPoint x: 509, endPoint y: 37, distance: 104.7
click at [509, 37] on div "bridges: hope for the journey Open Advanced New" at bounding box center [734, 34] width 474 height 43
type input "hope for the journey"
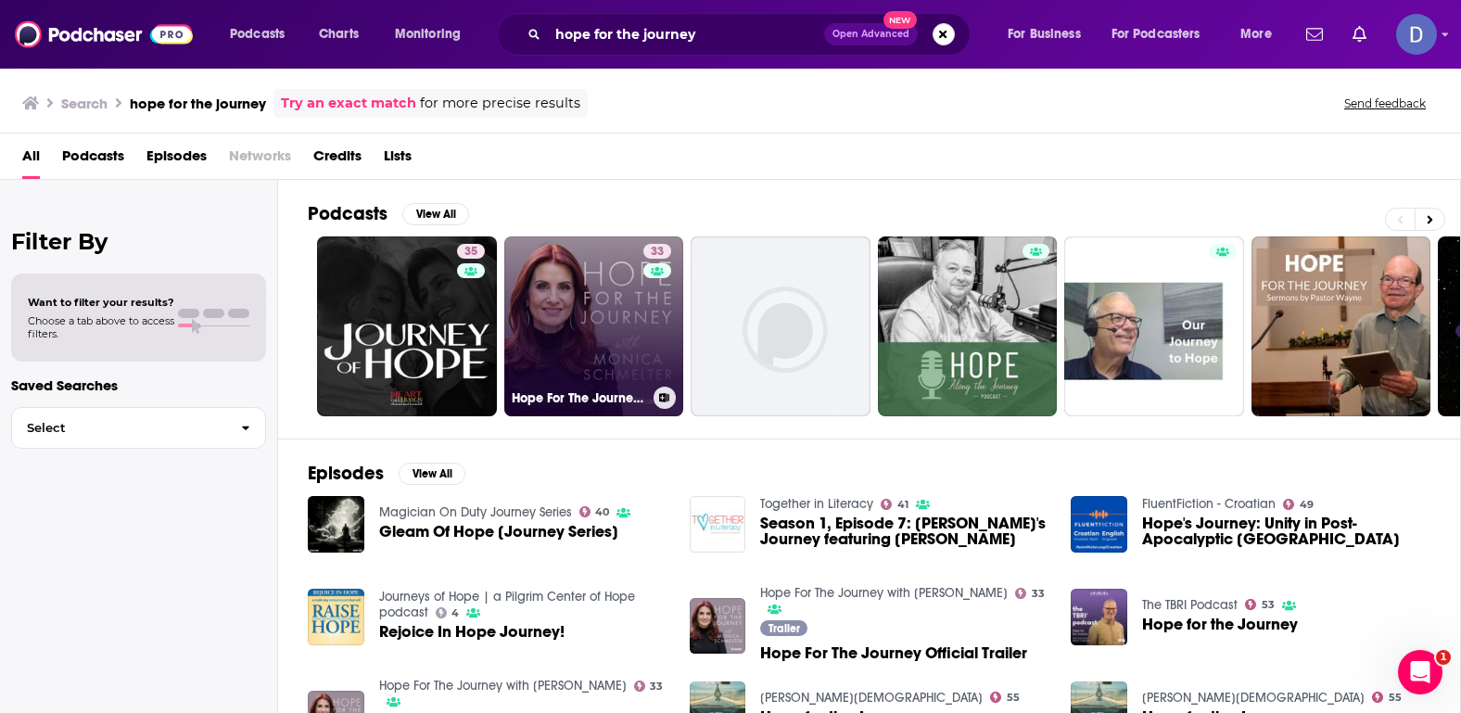
click at [568, 313] on link "33 Hope For The Journey with [PERSON_NAME]" at bounding box center [594, 326] width 180 height 180
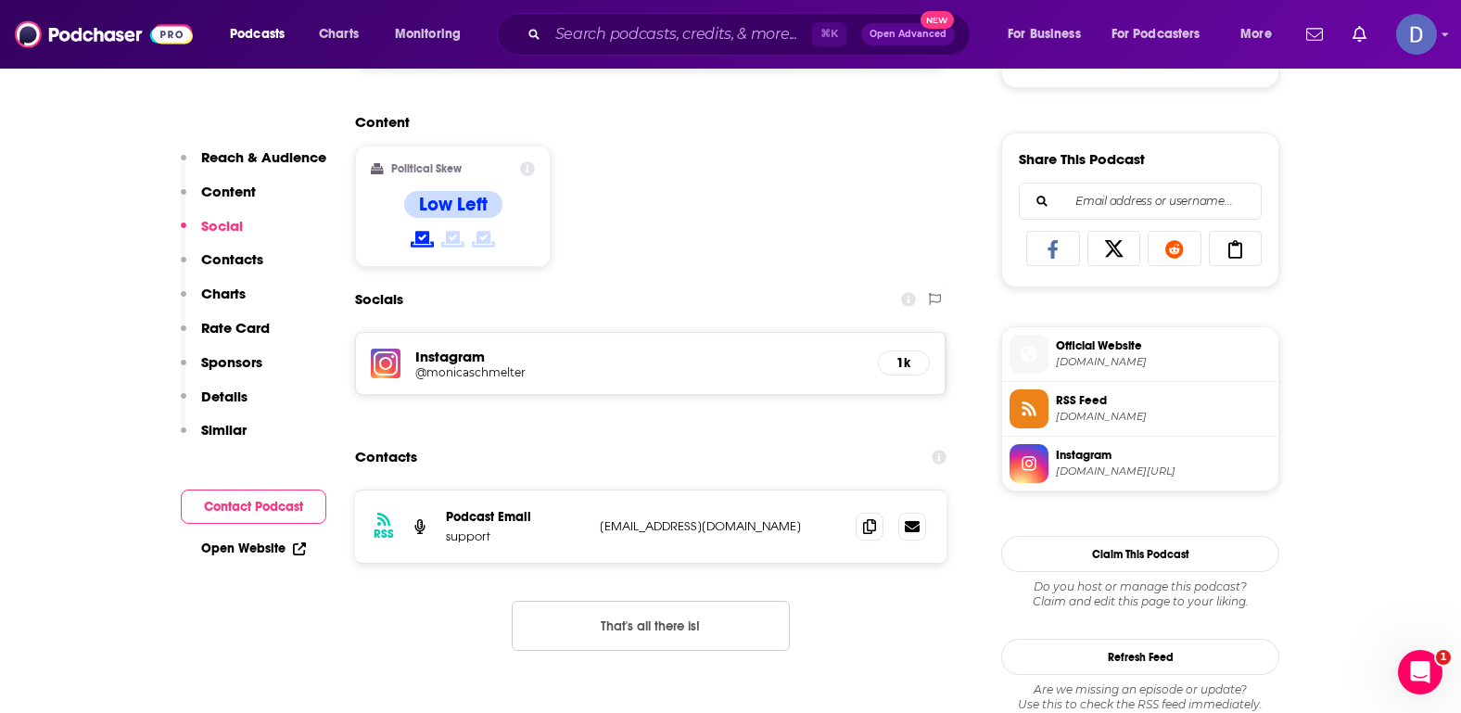
scroll to position [1100, 0]
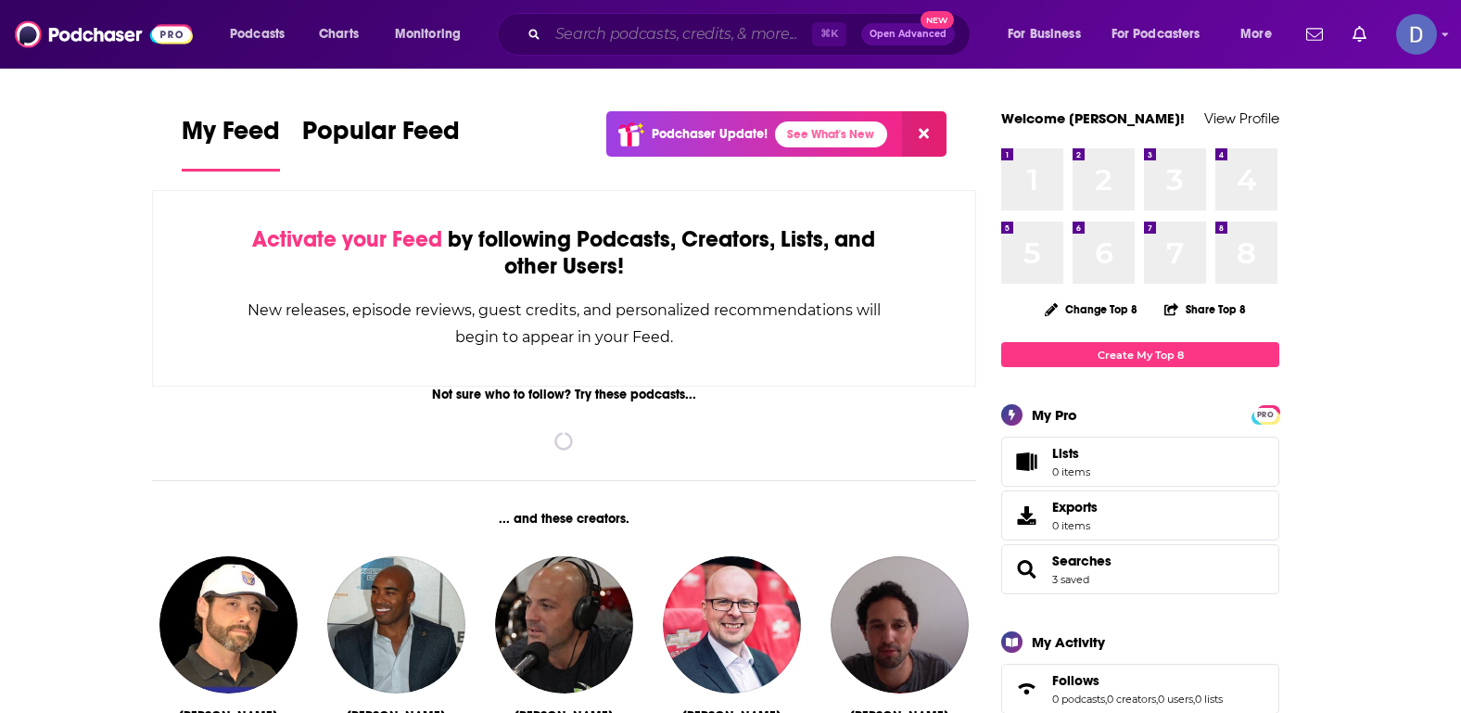
click at [602, 37] on input "Search podcasts, credits, & more..." at bounding box center [680, 34] width 264 height 30
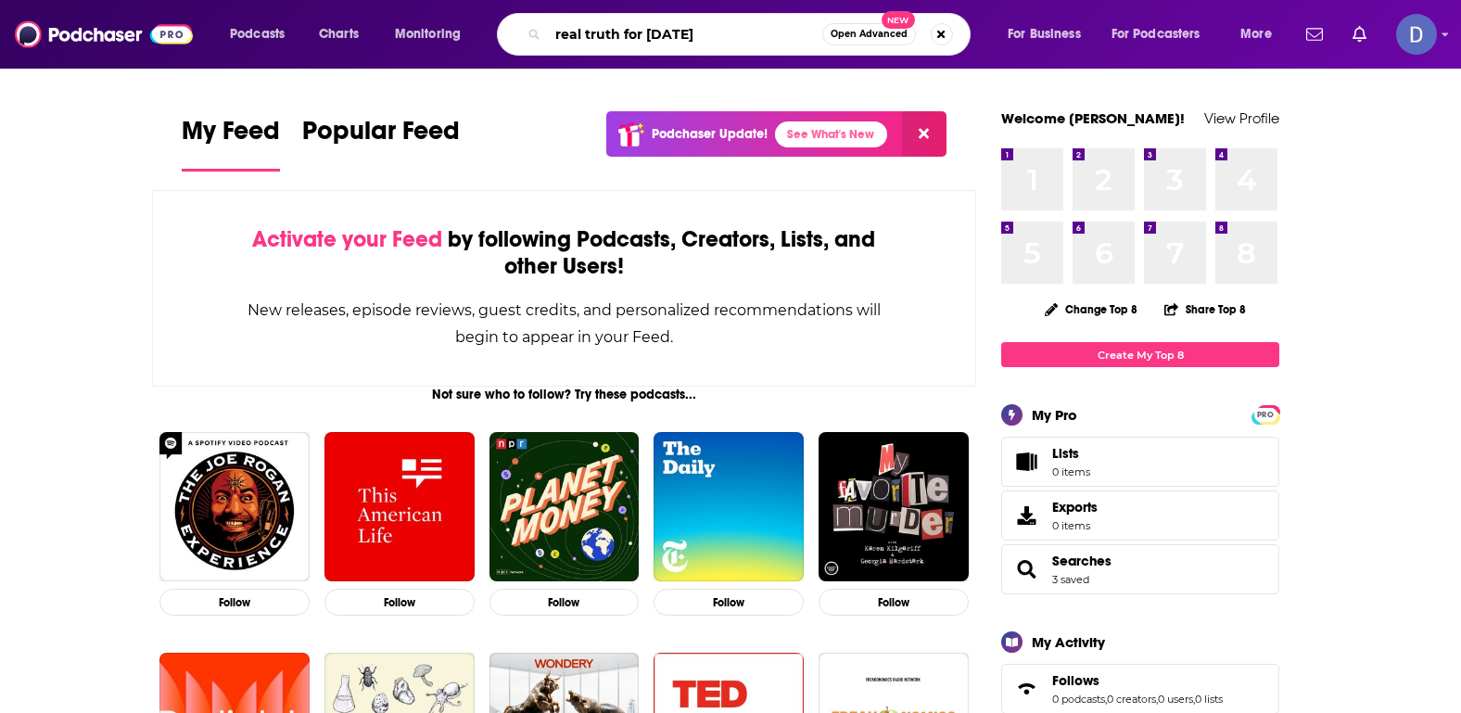
type input "real truth for [DATE]"
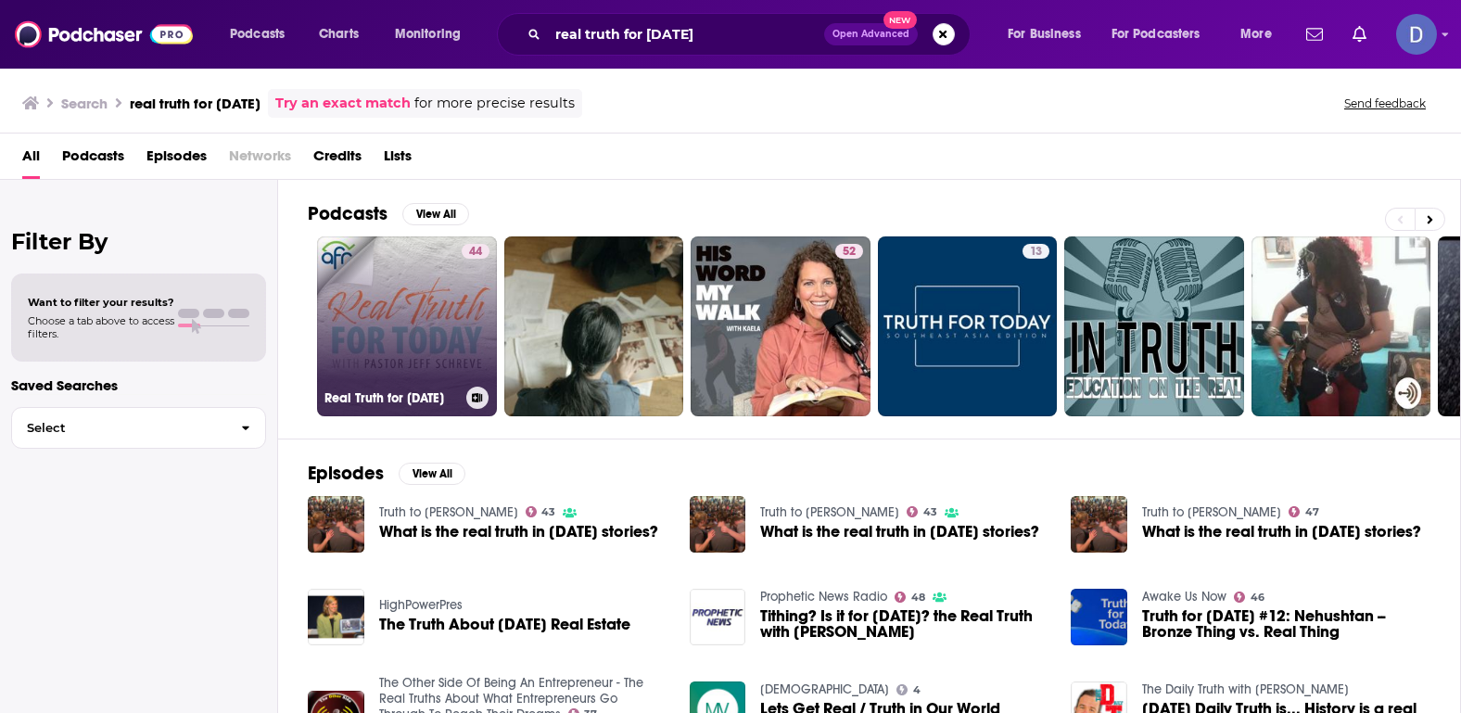
click at [411, 329] on link "44 Real Truth for Today" at bounding box center [407, 326] width 180 height 180
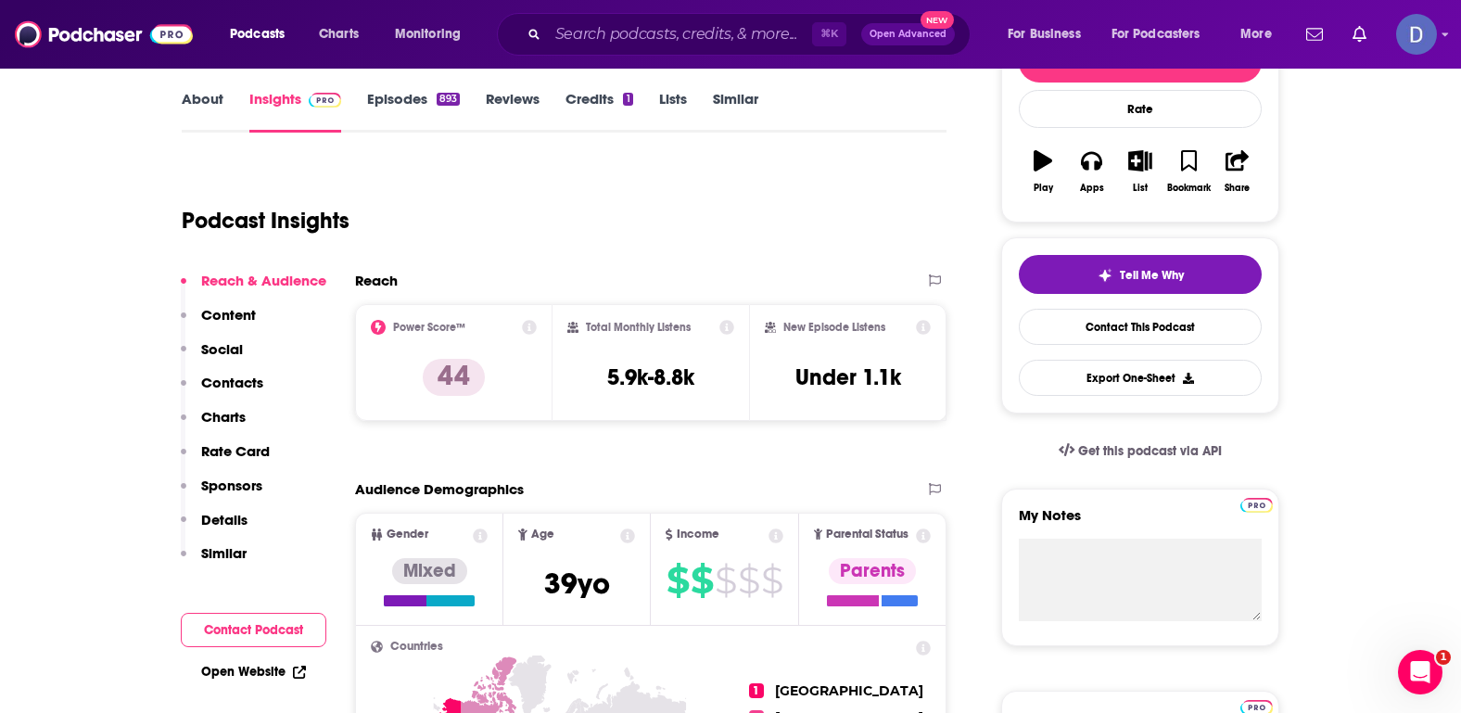
scroll to position [311, 0]
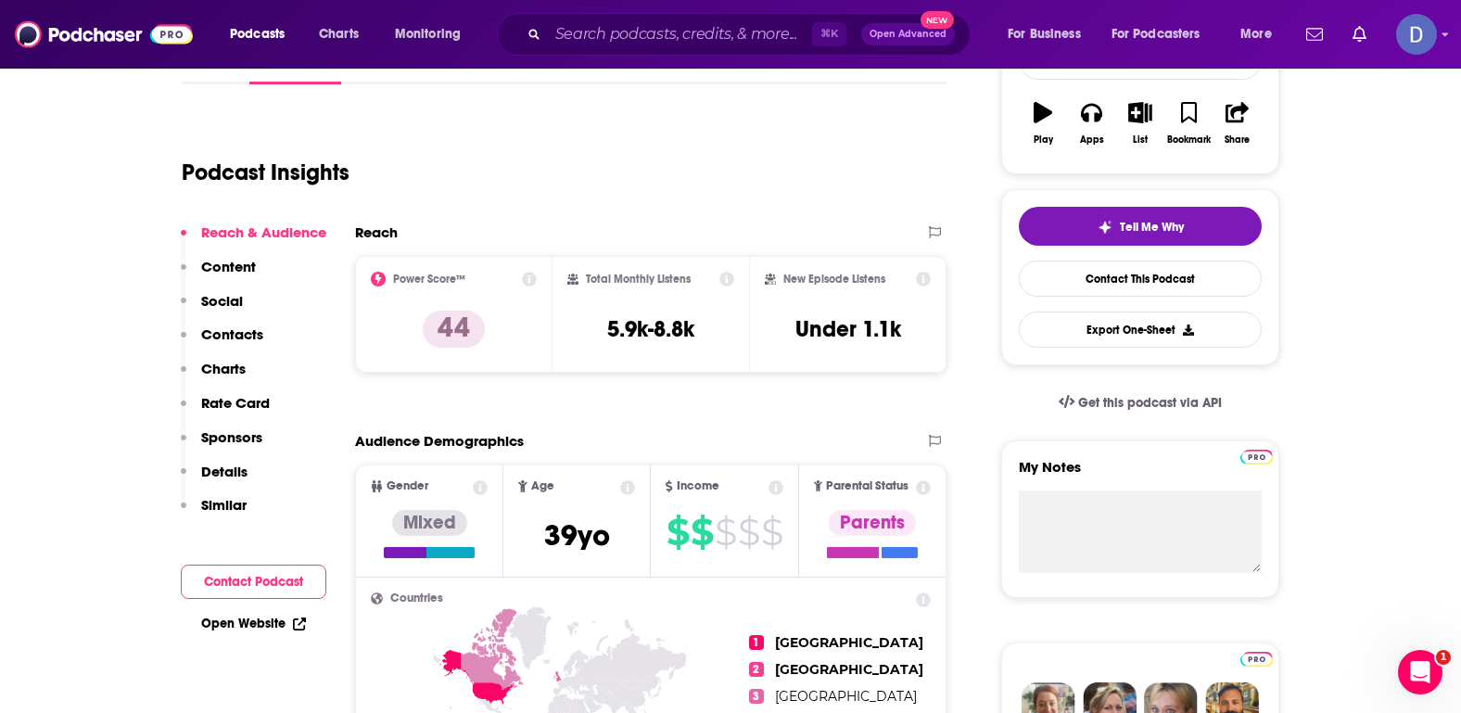
click at [245, 625] on link "Open Website" at bounding box center [253, 623] width 105 height 16
